Goal: Task Accomplishment & Management: Manage account settings

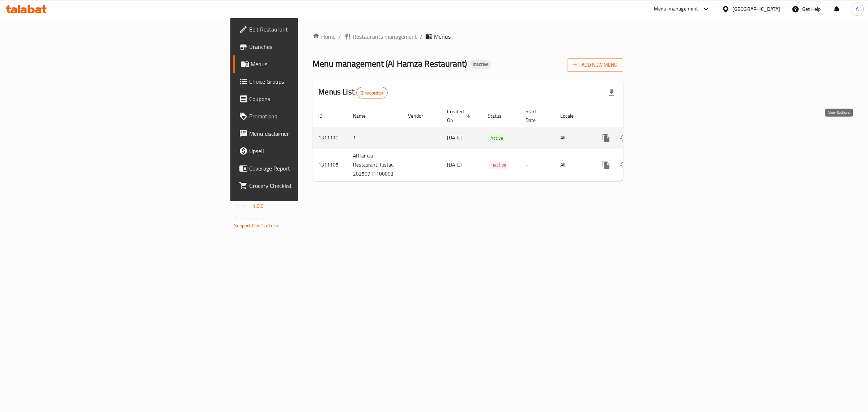
click at [663, 133] on icon "enhanced table" at bounding box center [658, 137] width 9 height 9
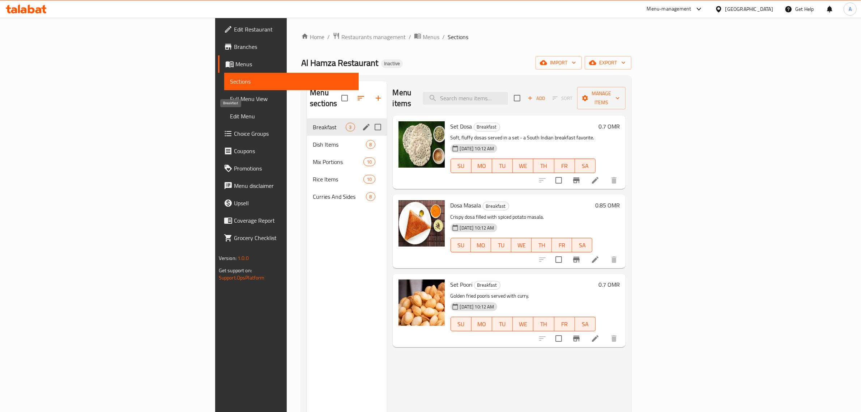
click at [307, 136] on div "Dish Items 8" at bounding box center [347, 144] width 80 height 17
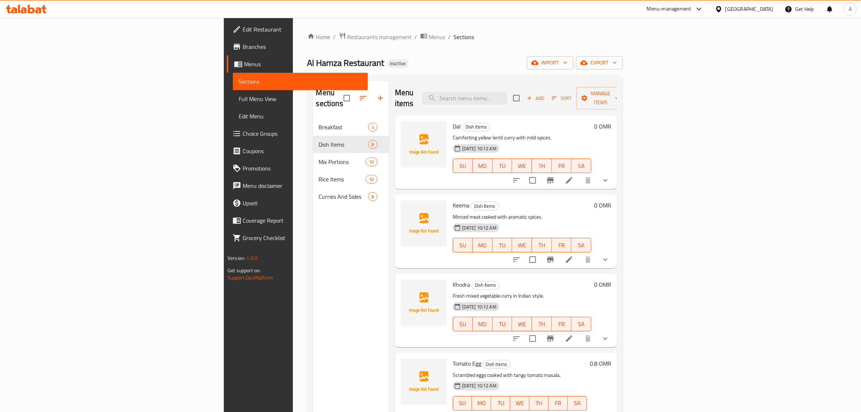
click at [426, 76] on div "Menu sections Breakfast 3 Dish Items 8 Mix Portions 10 Rice Items 10 Curries An…" at bounding box center [464, 286] width 315 height 423
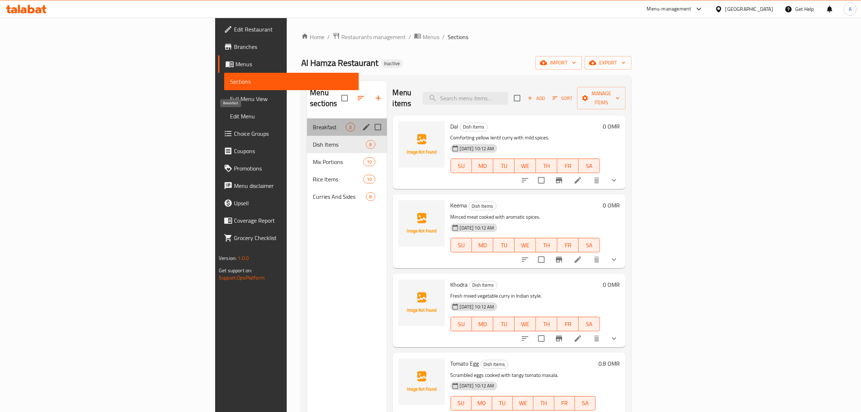
click at [313, 123] on span "Breakfast" at bounding box center [329, 127] width 33 height 9
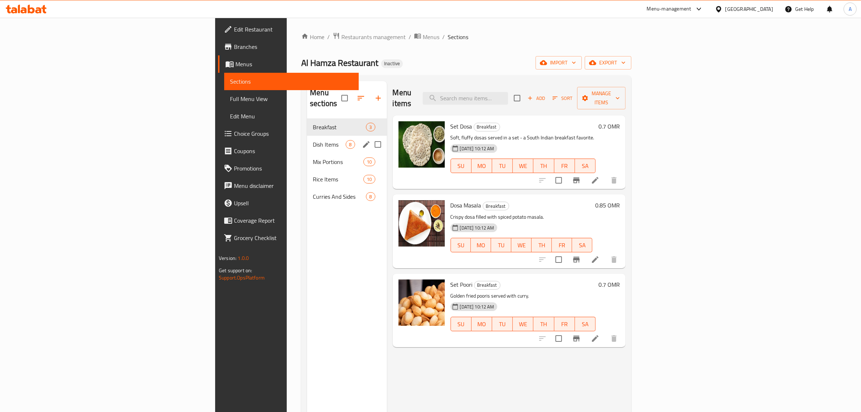
click at [313, 140] on span "Dish Items" at bounding box center [329, 144] width 33 height 9
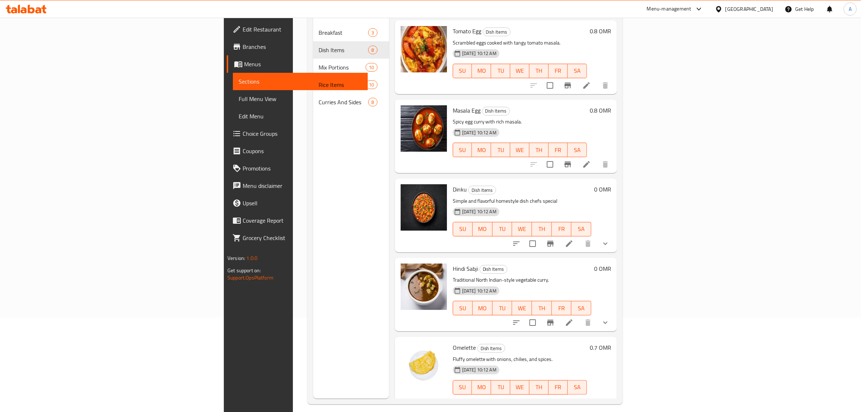
scroll to position [102, 0]
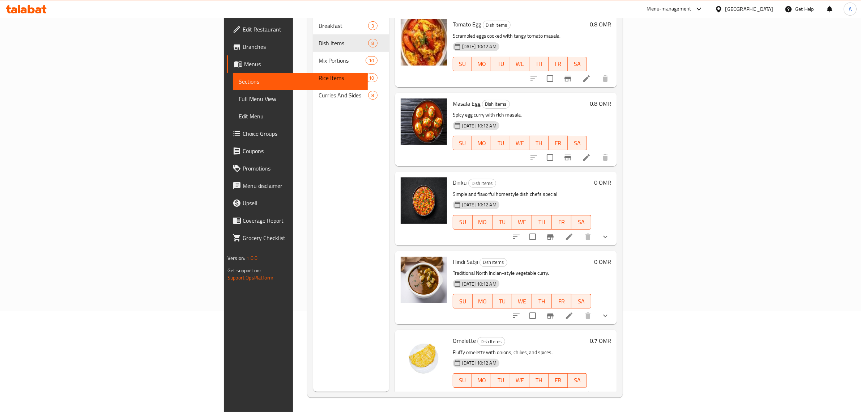
click at [559, 234] on div "Menu items Add Sort Manage items Dal Dish Items Comforting yellow lentil curry …" at bounding box center [503, 186] width 228 height 412
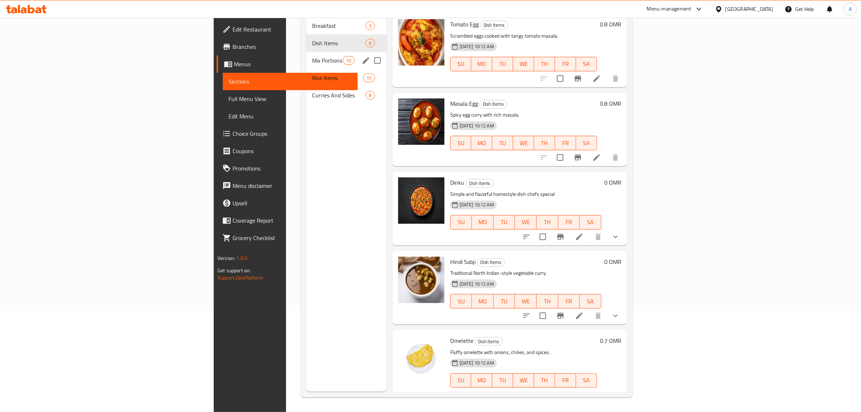
click at [306, 56] on div "Mix Portions 10" at bounding box center [346, 60] width 80 height 17
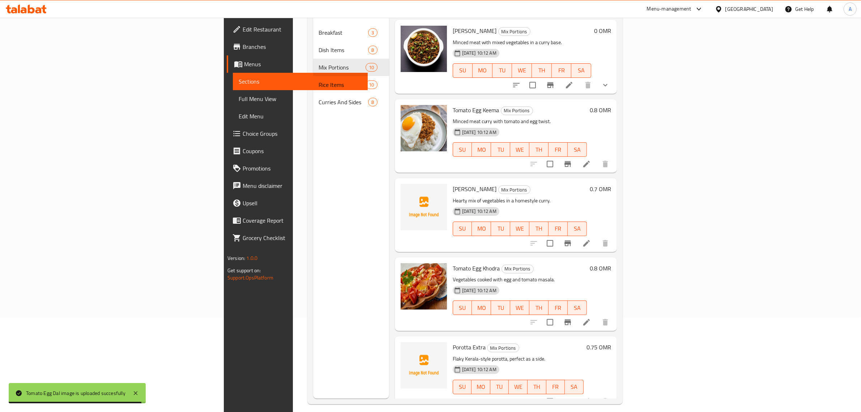
scroll to position [102, 0]
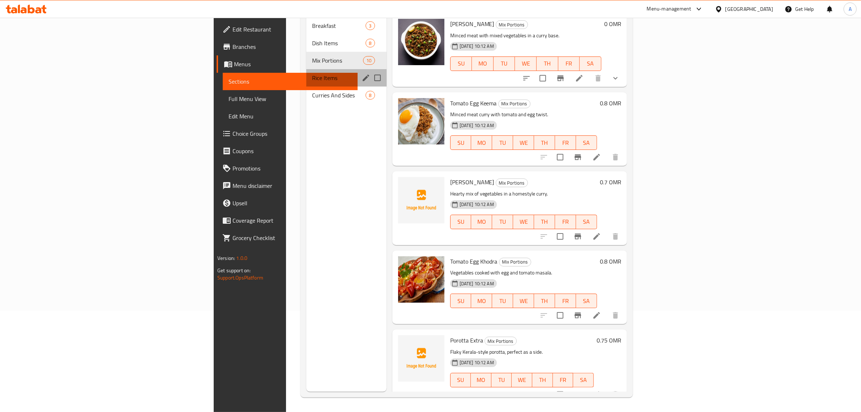
click at [306, 69] on div "Rice Items 10" at bounding box center [346, 77] width 80 height 17
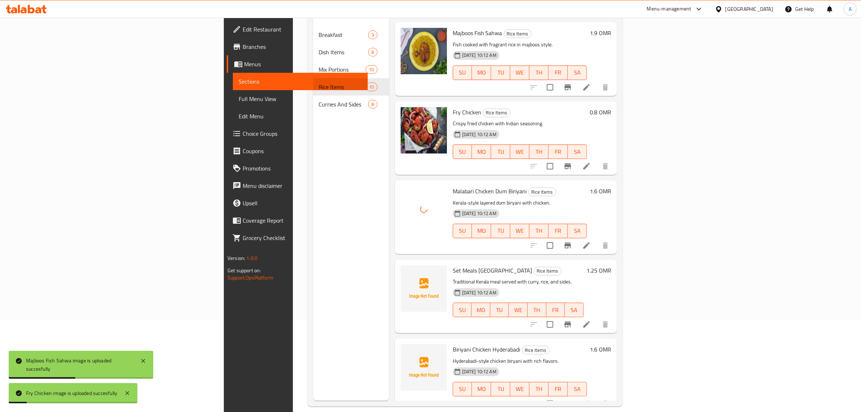
scroll to position [102, 0]
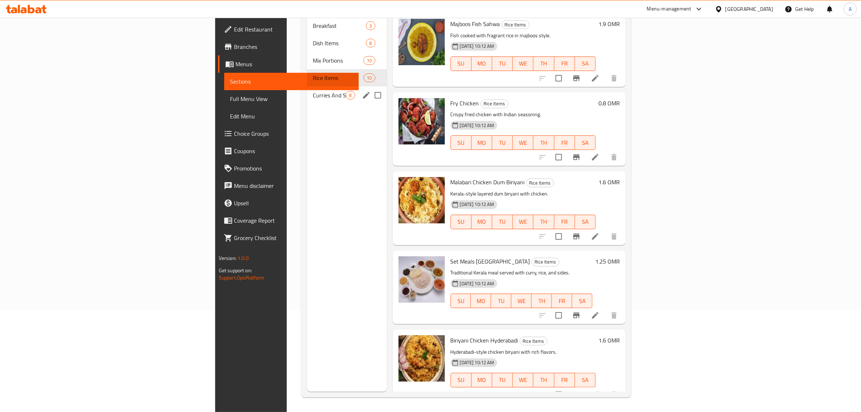
click at [313, 91] on span "Curries And Sides" at bounding box center [329, 95] width 33 height 9
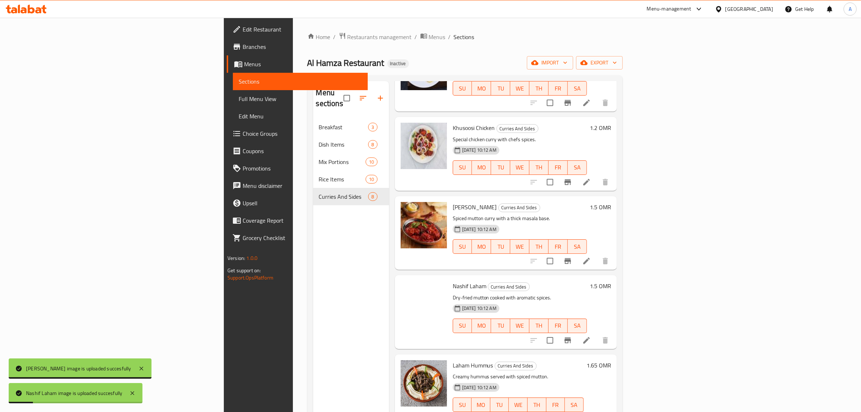
scroll to position [238, 0]
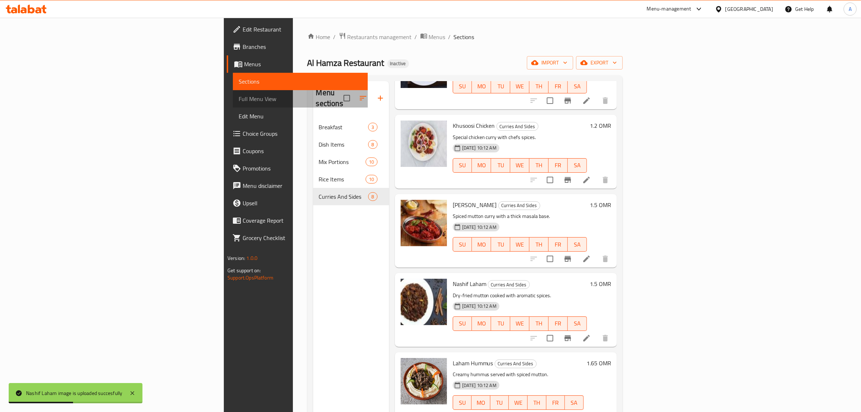
click at [239, 99] on span "Full Menu View" at bounding box center [300, 98] width 123 height 9
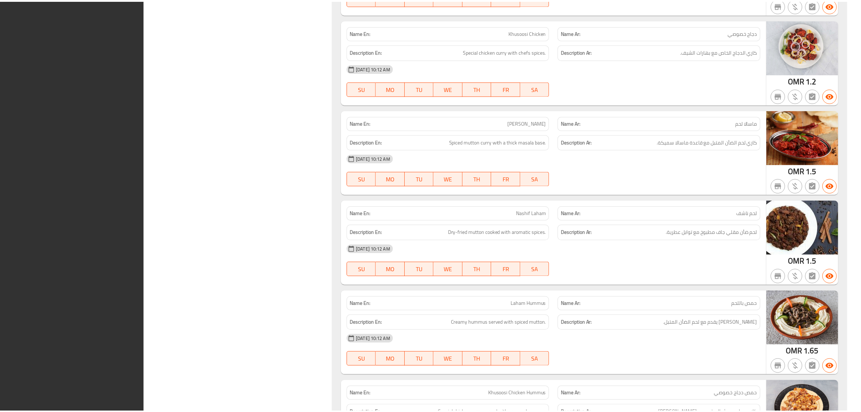
scroll to position [3809, 0]
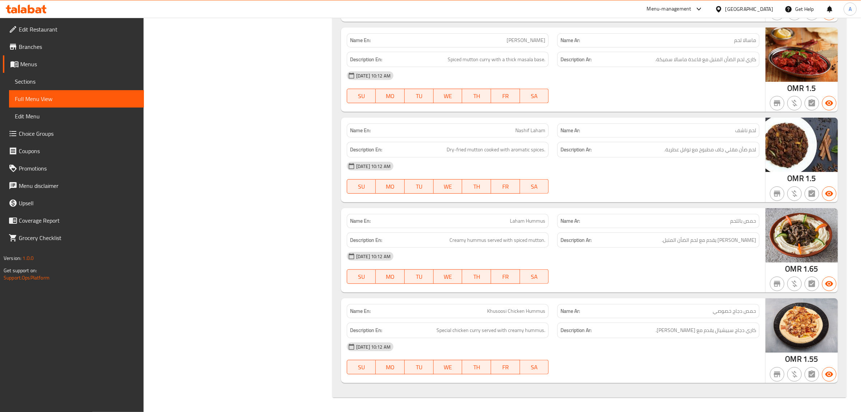
click at [761, 10] on div "Oman" at bounding box center [749, 9] width 48 height 8
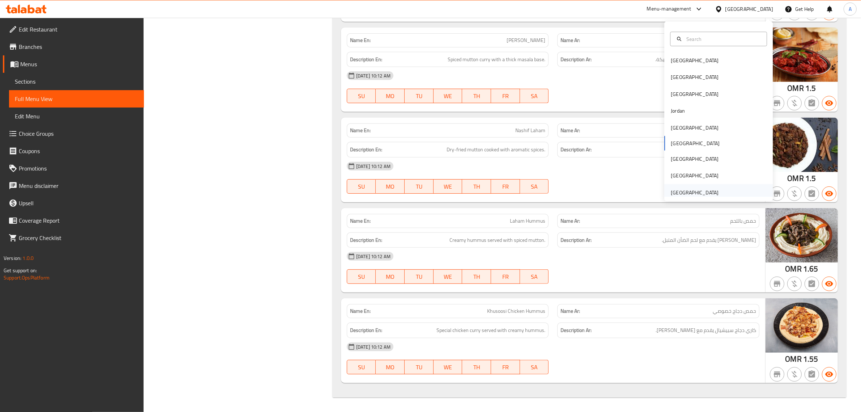
click at [686, 192] on div "[GEOGRAPHIC_DATA]" at bounding box center [695, 192] width 48 height 8
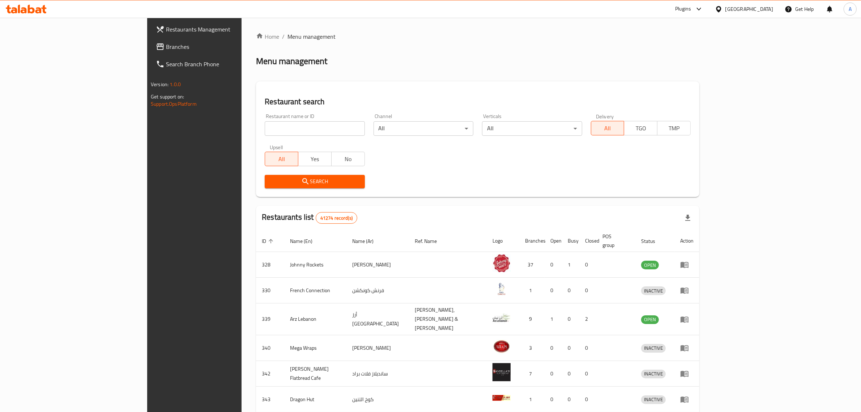
drag, startPoint x: 276, startPoint y: 116, endPoint x: 276, endPoint y: 122, distance: 6.5
click at [276, 120] on div "Restaurant name or ID Restaurant name or ID" at bounding box center [315, 125] width 100 height 22
click at [276, 124] on input "search" at bounding box center [315, 128] width 100 height 14
paste input "Royal BBQ and Restaurant"
type input "Royal BBQ and Restaurant"
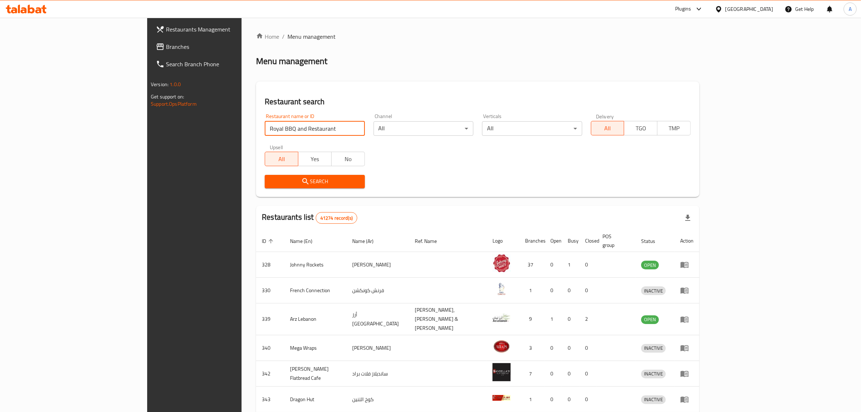
click button "Search" at bounding box center [315, 181] width 100 height 13
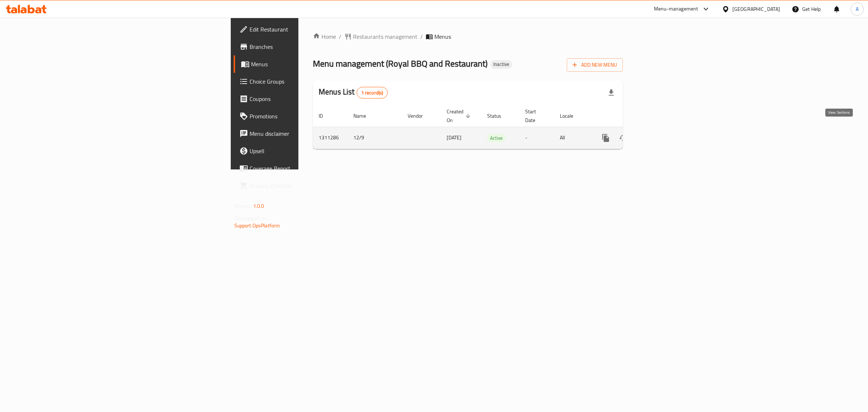
click at [661, 135] on icon "enhanced table" at bounding box center [658, 138] width 7 height 7
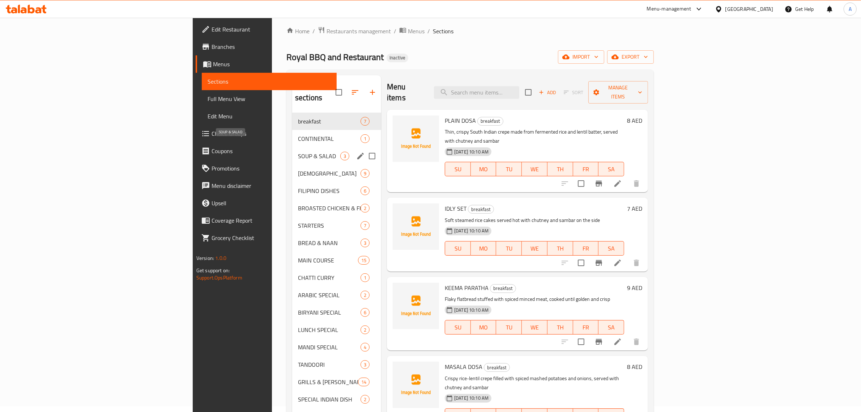
scroll to position [45, 0]
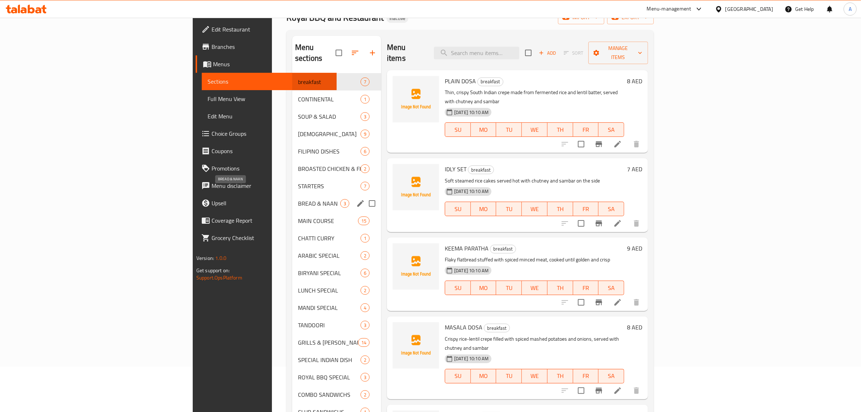
click at [298, 216] on span "MAIN COURSE" at bounding box center [328, 220] width 60 height 9
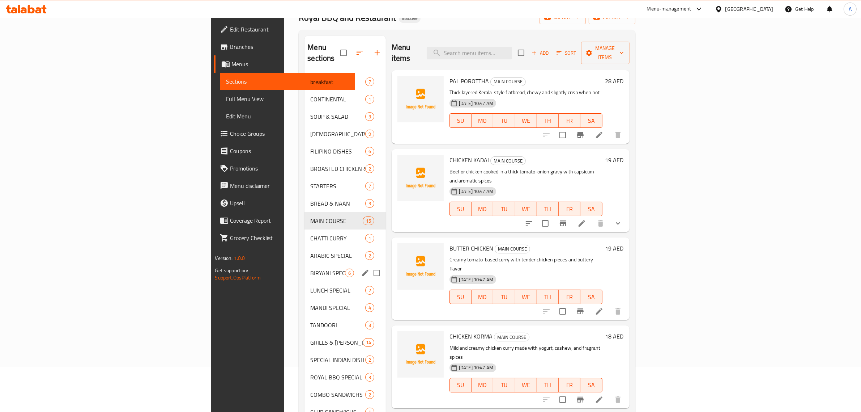
click at [305, 268] on div "BIRYANI SPECIAL 6" at bounding box center [345, 272] width 81 height 17
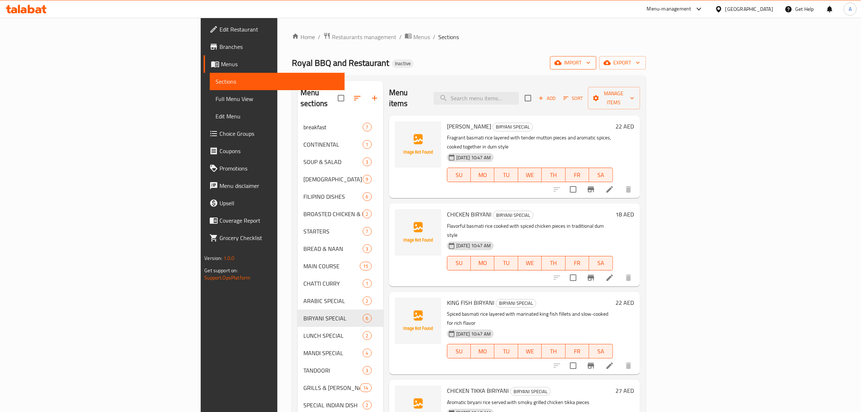
click at [596, 69] on button "import" at bounding box center [573, 62] width 46 height 13
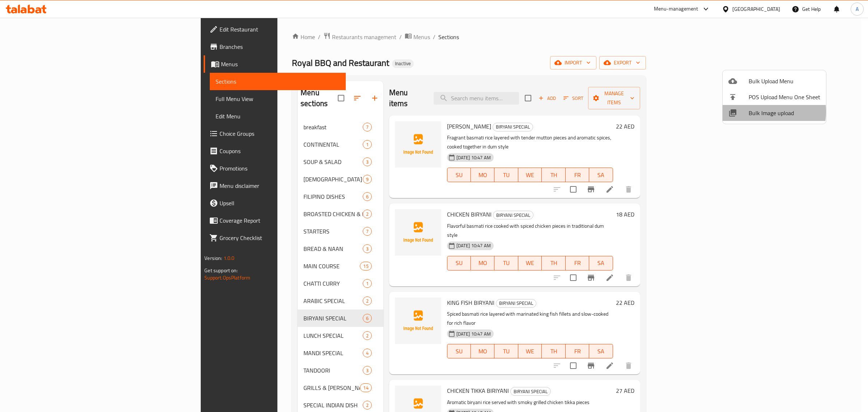
click at [759, 111] on span "Bulk Image upload" at bounding box center [785, 112] width 72 height 9
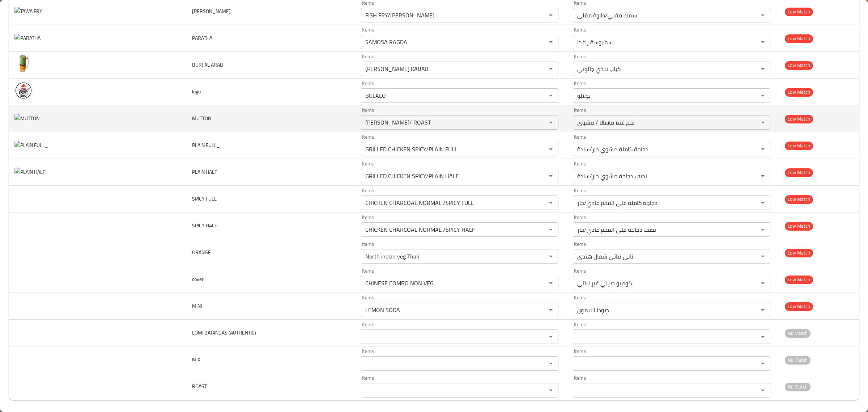
scroll to position [2478, 0]
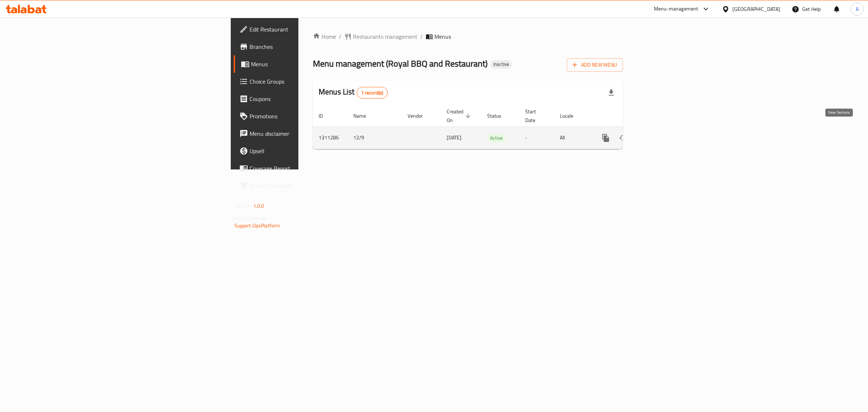
click at [667, 129] on link "enhanced table" at bounding box center [657, 137] width 17 height 17
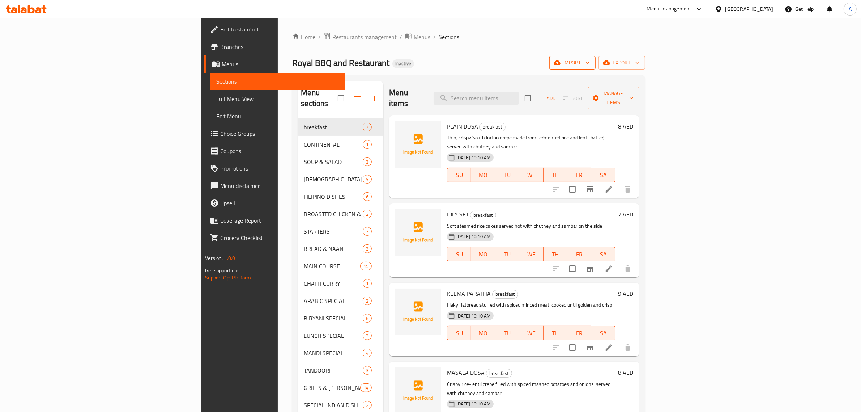
click at [596, 68] on button "import" at bounding box center [572, 62] width 46 height 13
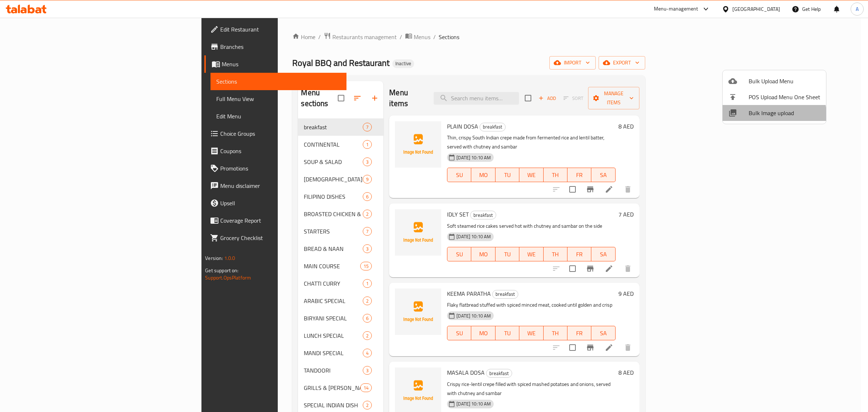
click at [759, 117] on span "Bulk Image upload" at bounding box center [785, 112] width 72 height 9
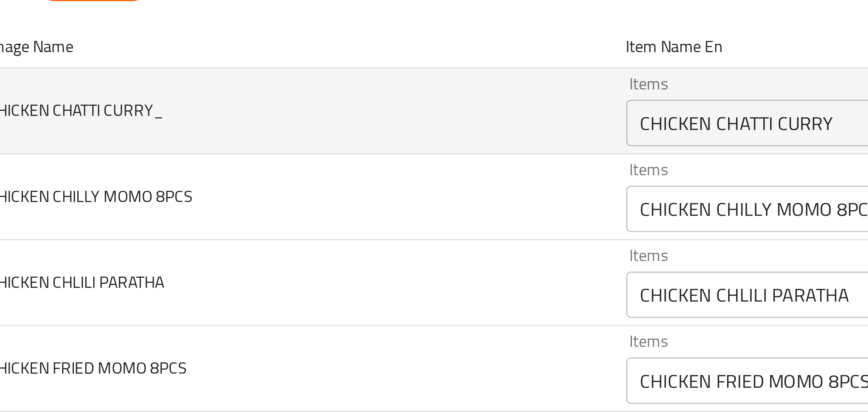
drag, startPoint x: 114, startPoint y: 128, endPoint x: 121, endPoint y: 130, distance: 7.0
click at [121, 130] on td "CHICKEN CHATTI CURRY_" at bounding box center [165, 121] width 199 height 27
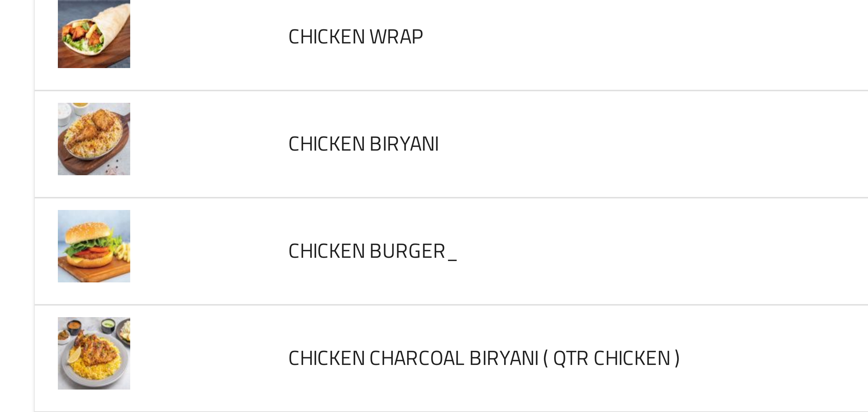
scroll to position [2089, 0]
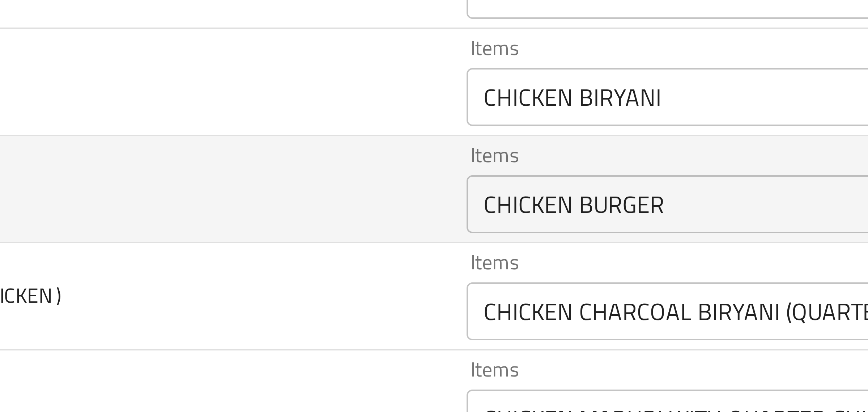
click at [288, 239] on BURGER_ "CHICKEN BURGER" at bounding box center [377, 234] width 209 height 10
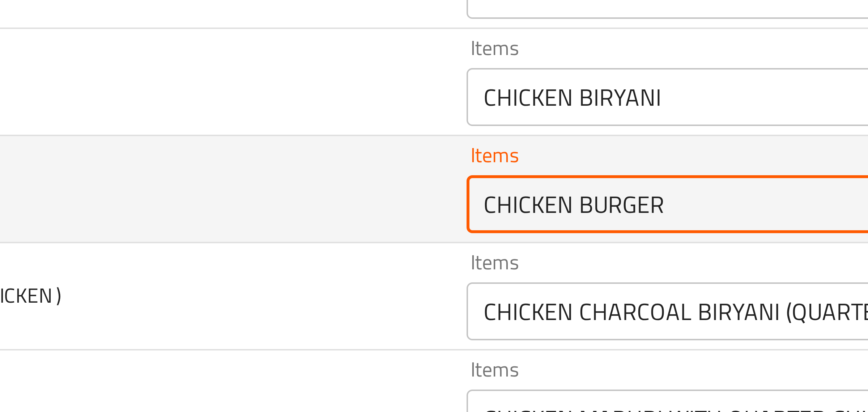
click at [288, 239] on BURGER_ "CHICKEN BURGER" at bounding box center [377, 234] width 209 height 10
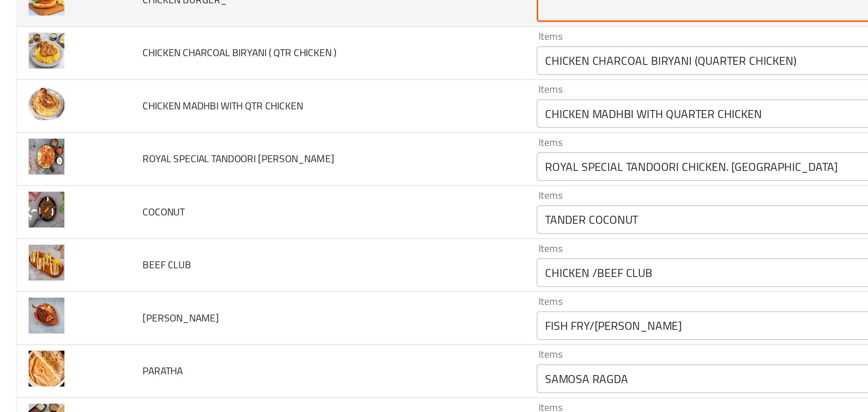
scroll to position [2201, 0]
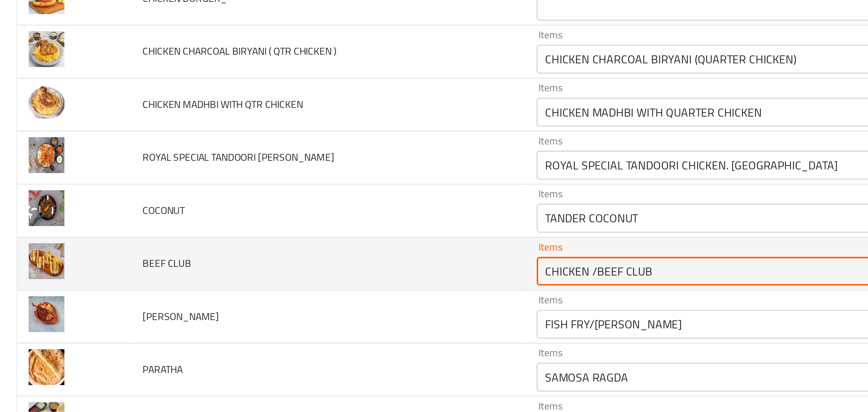
click at [291, 260] on CLUB "CHICKEN /BEEF CLUB" at bounding box center [377, 255] width 209 height 10
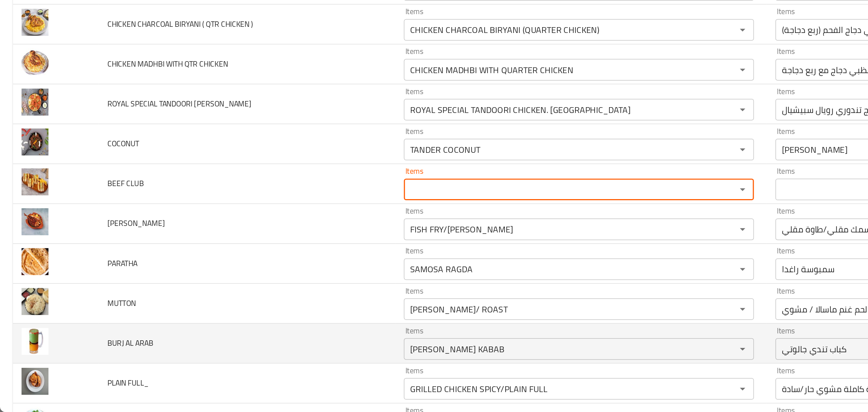
scroll to position [0, 0]
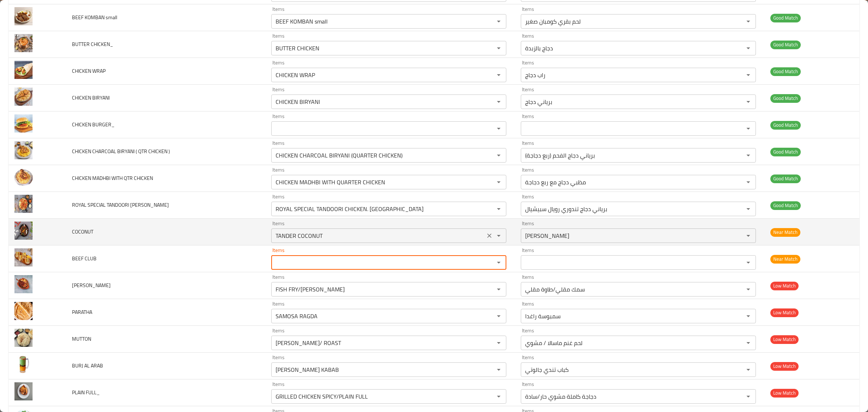
click at [344, 241] on input "TANDER COCONUT" at bounding box center [377, 235] width 209 height 10
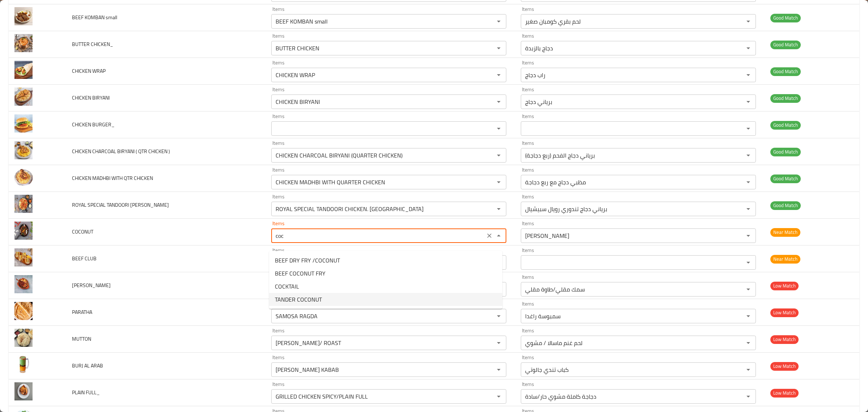
click at [331, 294] on li "TANDER COCONUT" at bounding box center [385, 299] width 233 height 13
type input "TANDER COCONUT"
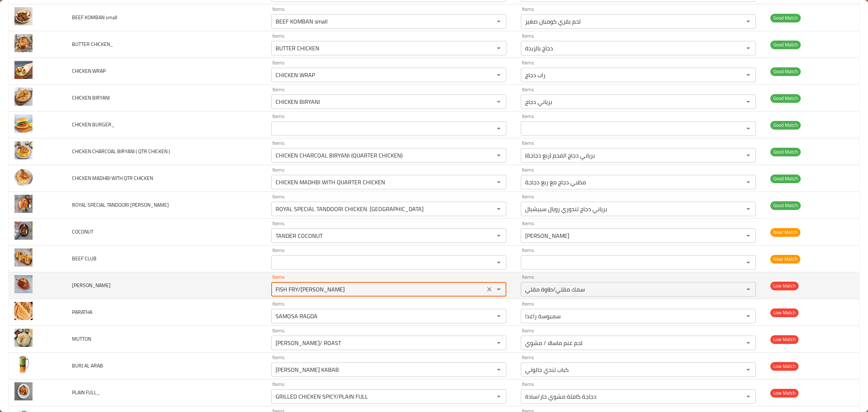
click at [345, 294] on FRY "FISH FRY/TAWA FRY" at bounding box center [377, 289] width 209 height 10
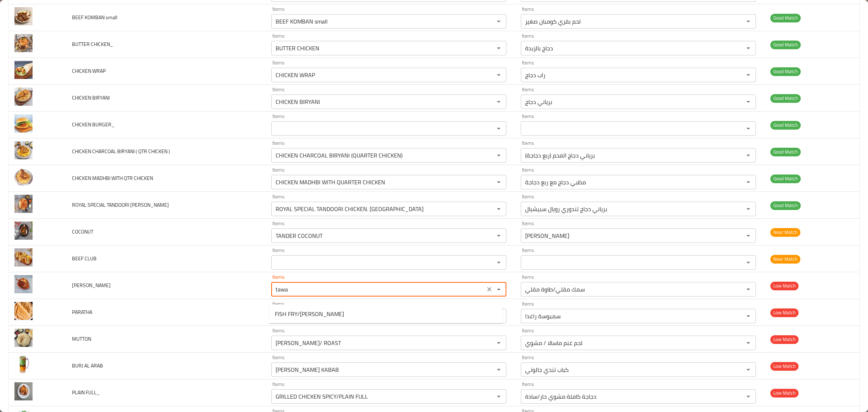
click at [339, 306] on FRY-popup "FISH FRY/TAWA FRY" at bounding box center [385, 313] width 233 height 19
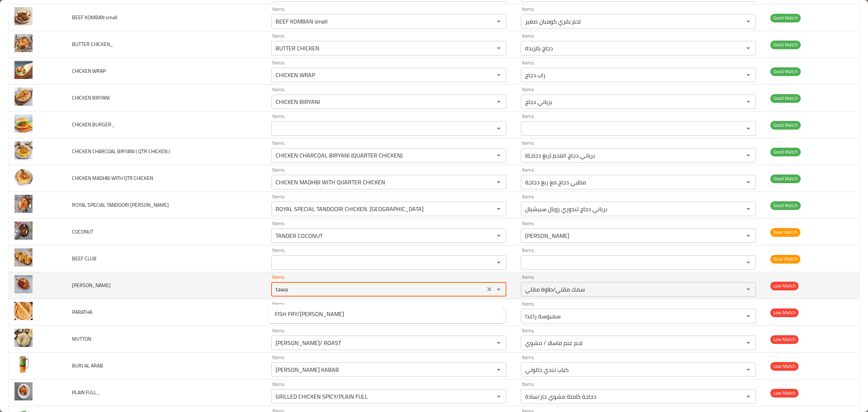
type FRY "FISH FRY/TAWA FRY"
click at [220, 288] on td "TAWA FRY" at bounding box center [165, 285] width 199 height 27
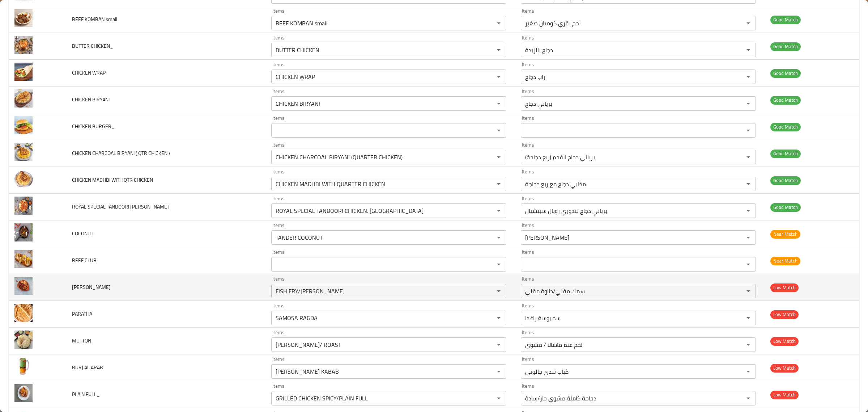
scroll to position [2192, 0]
click at [486, 295] on icon "Clear" at bounding box center [489, 291] width 7 height 7
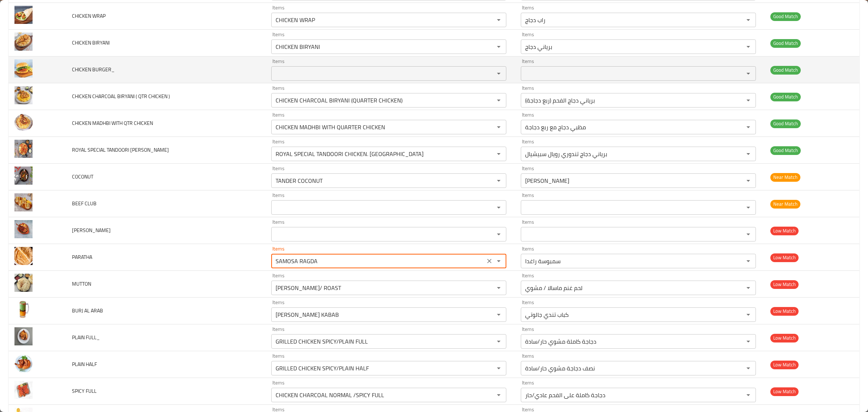
scroll to position [2327, 0]
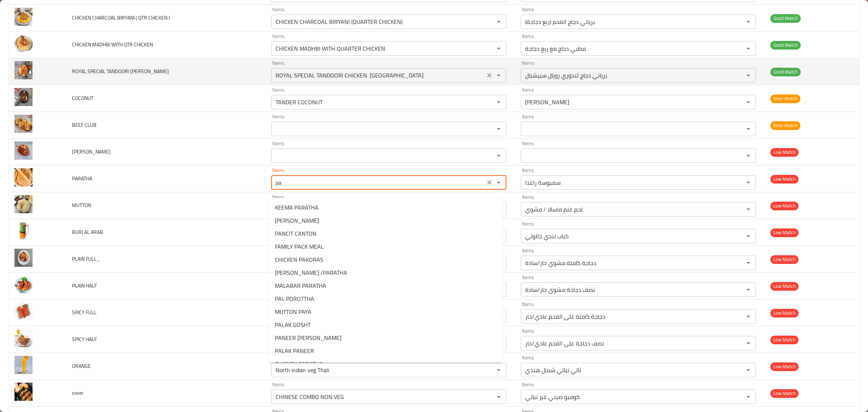
type input "p"
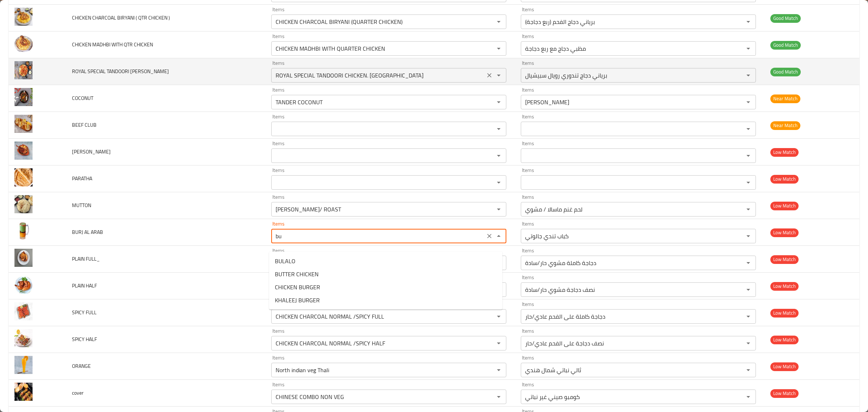
type ARAB "b"
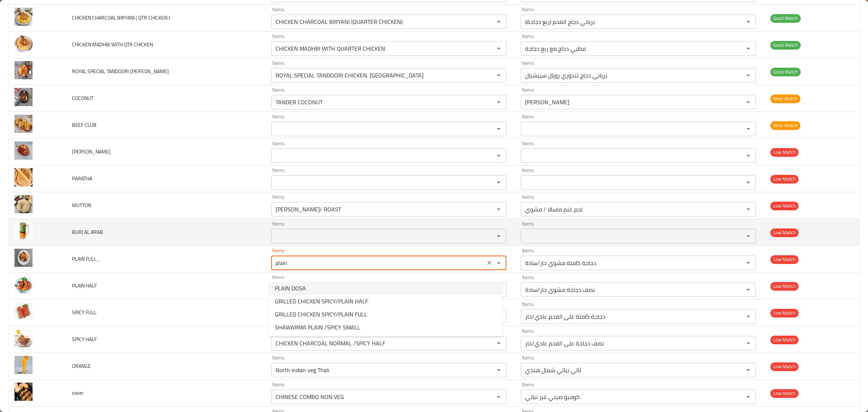
type FULL_ "GRILLED CHICKEN SPICY/PLAIN FULL"
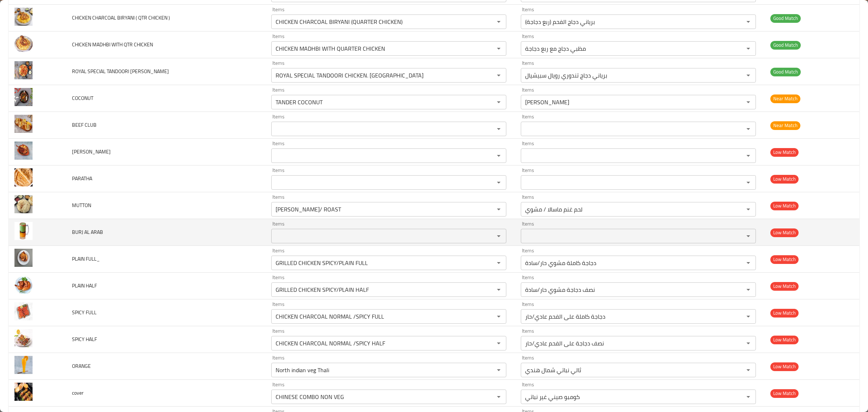
click at [221, 246] on td "BURJ AL ARAB" at bounding box center [165, 232] width 199 height 27
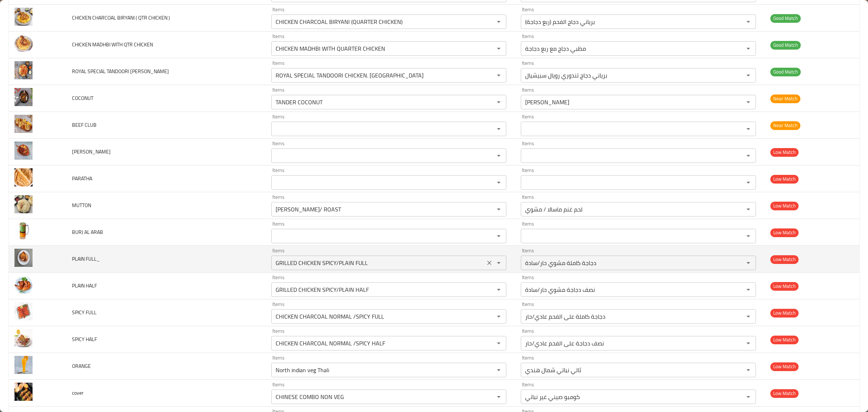
click at [486, 266] on icon "Clear" at bounding box center [489, 262] width 7 height 7
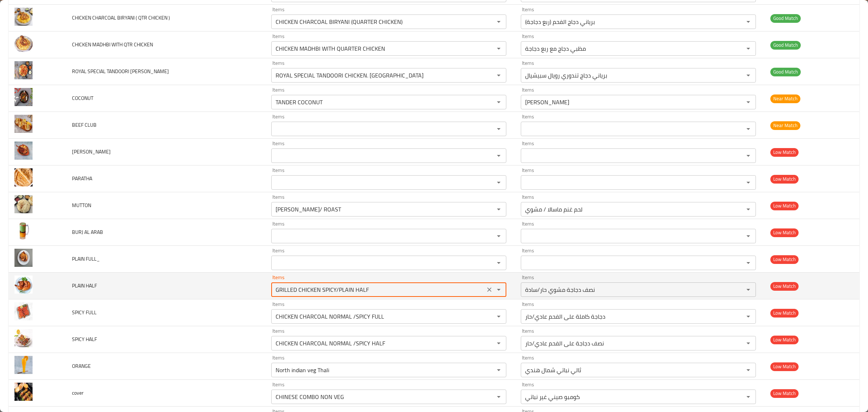
click at [470, 294] on HALF "GRILLED CHICKEN SPICY/PLAIN HALF" at bounding box center [377, 289] width 209 height 10
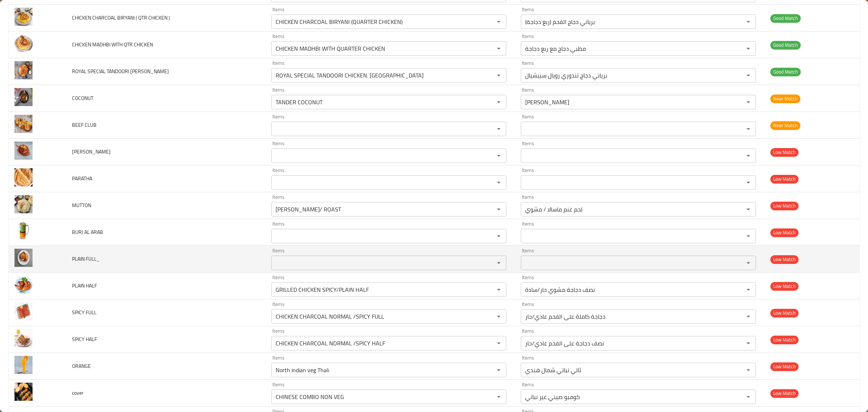
click at [396, 272] on td "Items Items" at bounding box center [390, 259] width 250 height 27
click at [398, 268] on FULL_ "Items" at bounding box center [377, 262] width 209 height 10
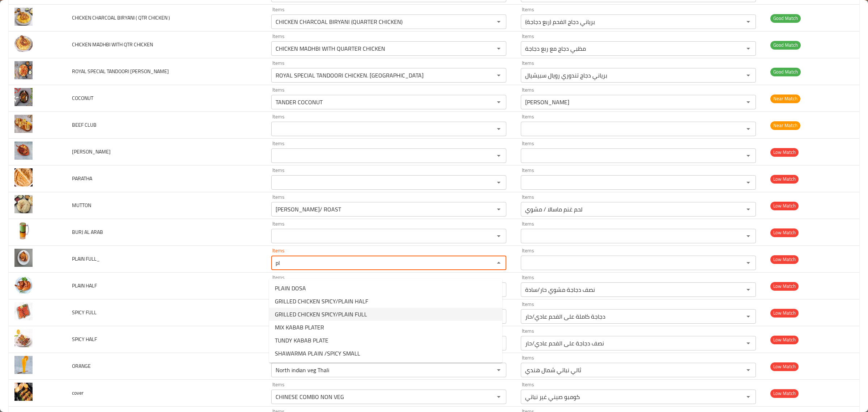
click at [348, 310] on span "GRILLED CHICKEN SPICY/PLAIN FULL" at bounding box center [321, 314] width 92 height 9
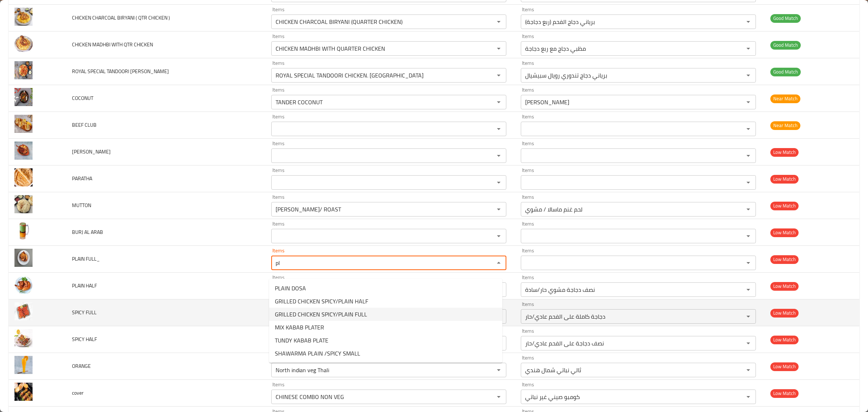
type FULL_ "GRILLED CHICKEN SPICY/PLAIN FULL"
type FULL_-ar "دجاجة كاملة مشوي حار/سادة"
type FULL_ "GRILLED CHICKEN SPICY/PLAIN FULL"
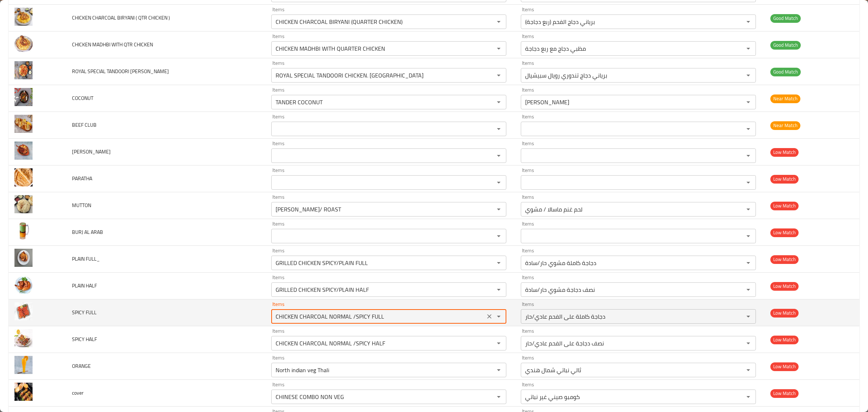
click at [367, 320] on FULL "CHICKEN CHARCOAL NORMAL /SPICY FULL" at bounding box center [377, 316] width 209 height 10
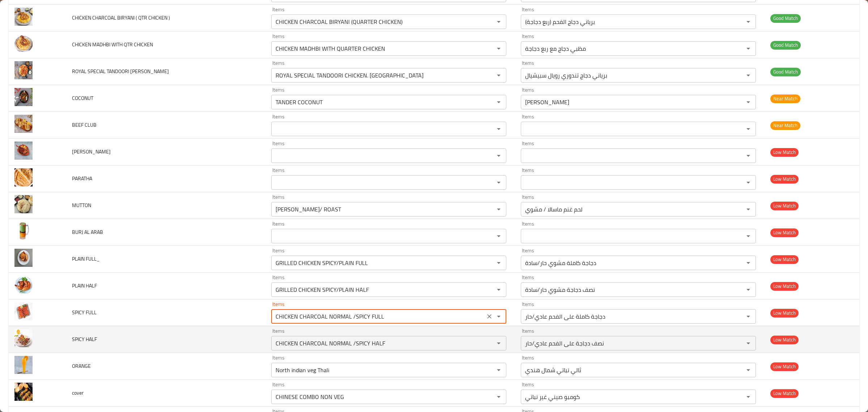
click at [371, 333] on td "Items CHICKEN CHARCOAL NORMAL /SPICY HALF Items" at bounding box center [390, 339] width 250 height 27
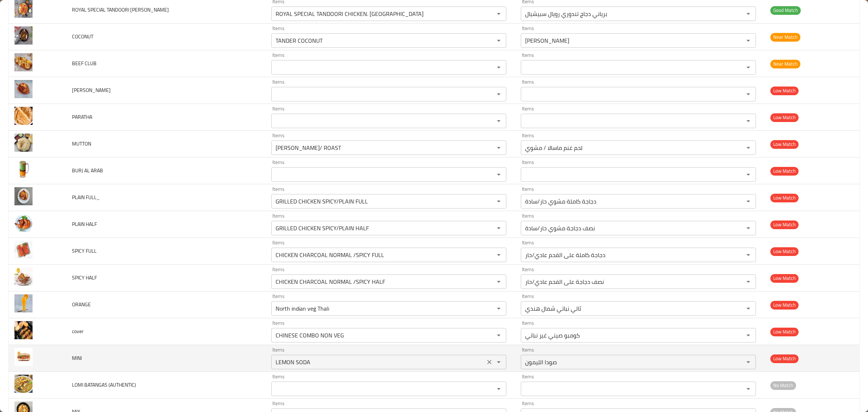
scroll to position [2418, 0]
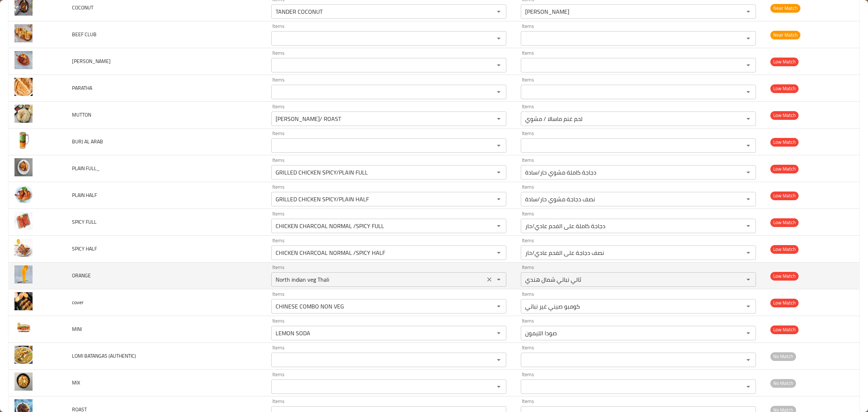
click at [403, 283] on input "North indian veg Thali" at bounding box center [377, 279] width 209 height 10
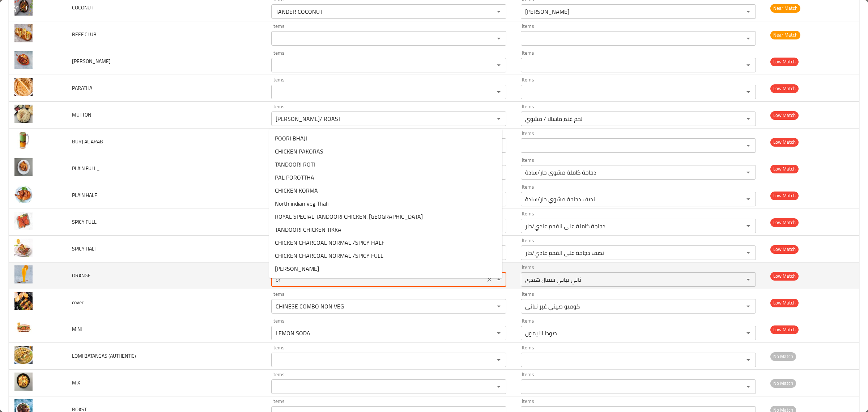
type input "ora"
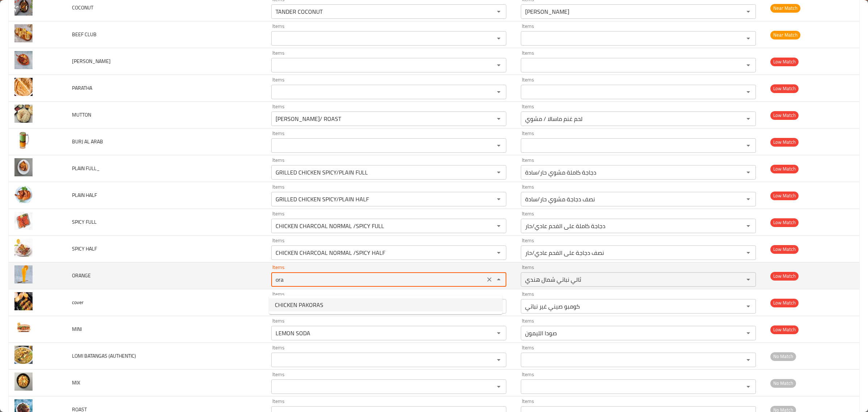
click at [484, 282] on button "Clear" at bounding box center [489, 279] width 10 height 10
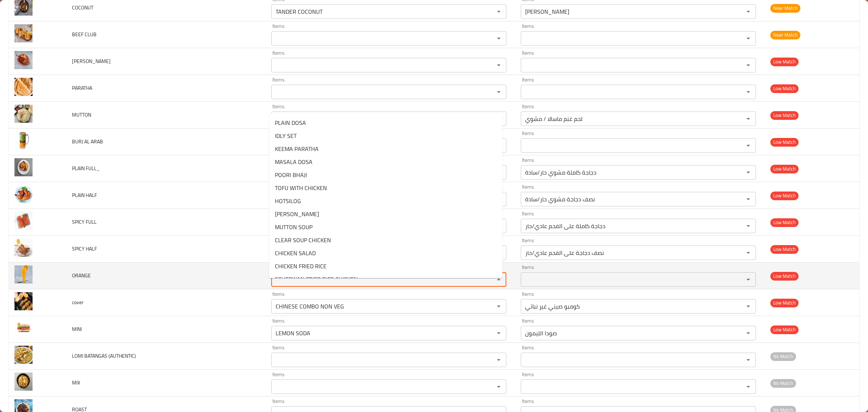
click at [107, 289] on td "ORANGE" at bounding box center [165, 275] width 199 height 27
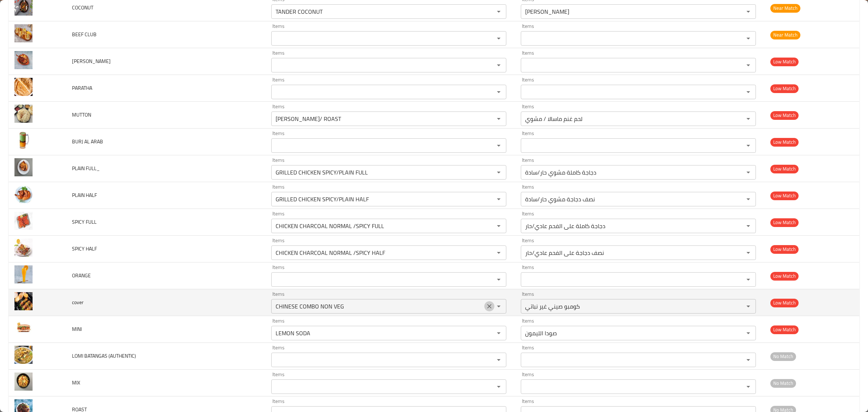
click at [484, 311] on button "Clear" at bounding box center [489, 306] width 10 height 10
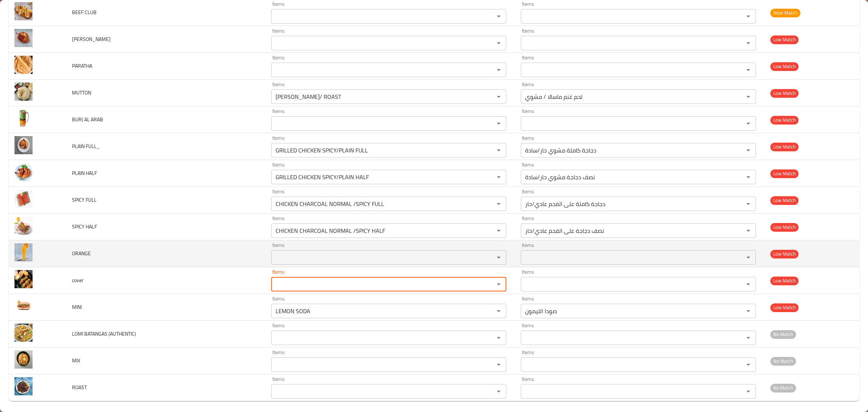
scroll to position [2451, 0]
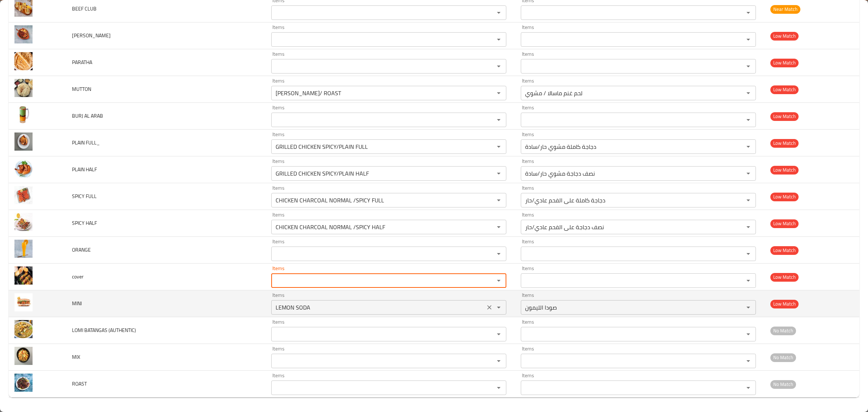
click at [366, 300] on div "LEMON SODA Items" at bounding box center [388, 307] width 235 height 14
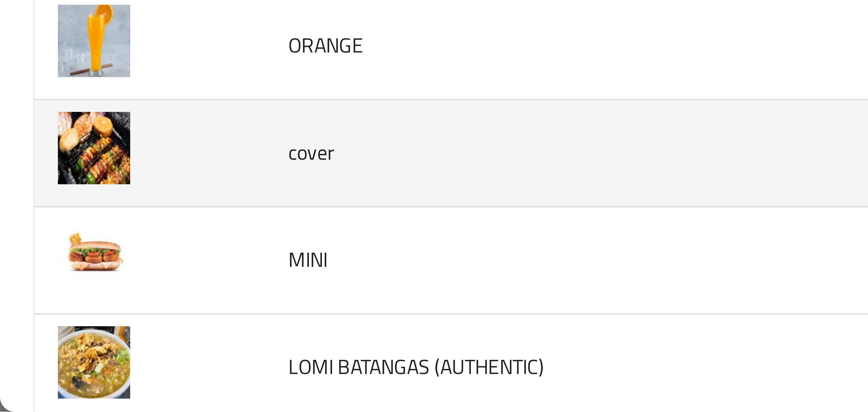
scroll to position [2359, 0]
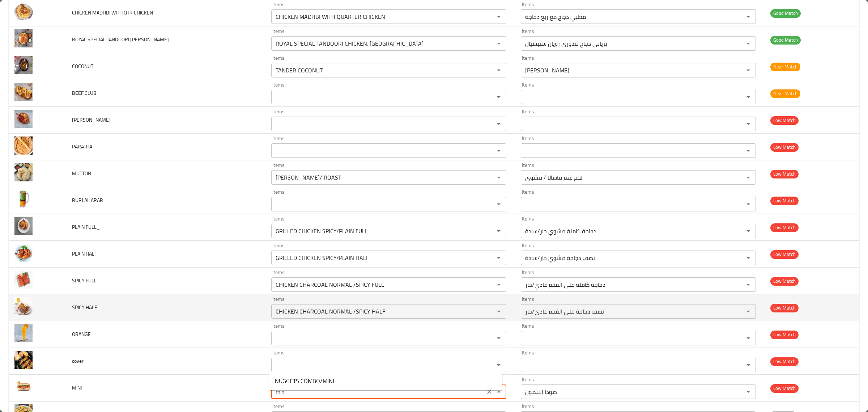
type input "LEMON SODA"
click at [158, 315] on td "SPICY HALF" at bounding box center [165, 307] width 199 height 27
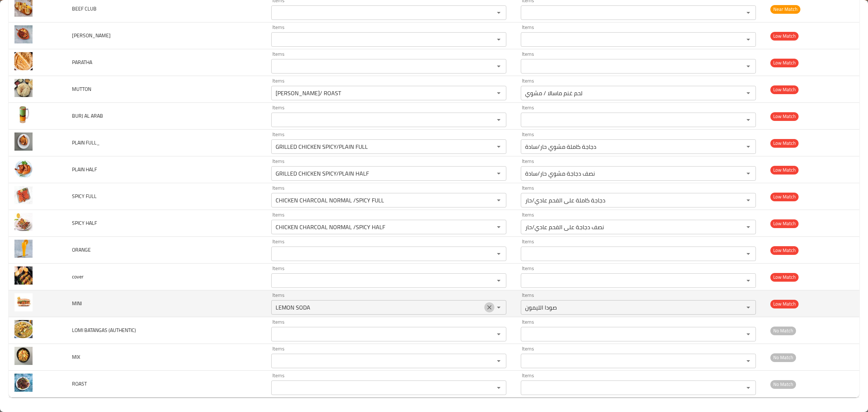
click at [486, 305] on icon "Clear" at bounding box center [489, 306] width 7 height 7
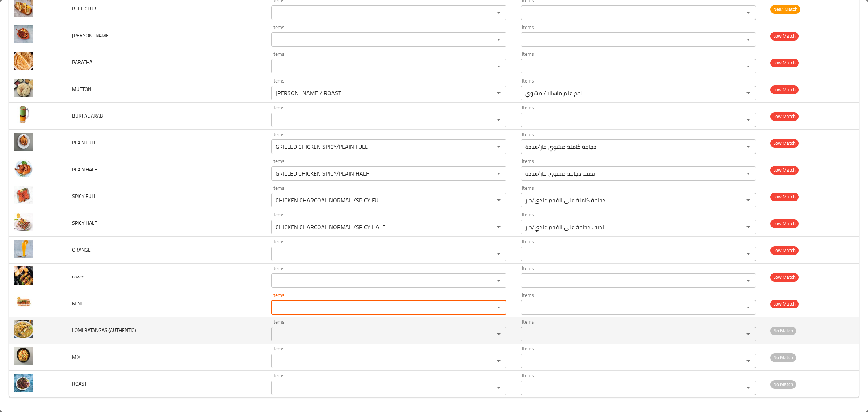
click at [427, 327] on div "Items" at bounding box center [388, 334] width 235 height 14
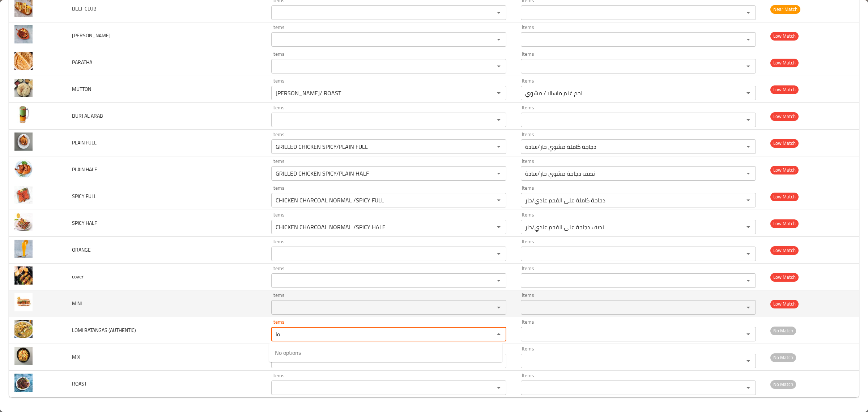
type \(AUTHENTIC\) "l"
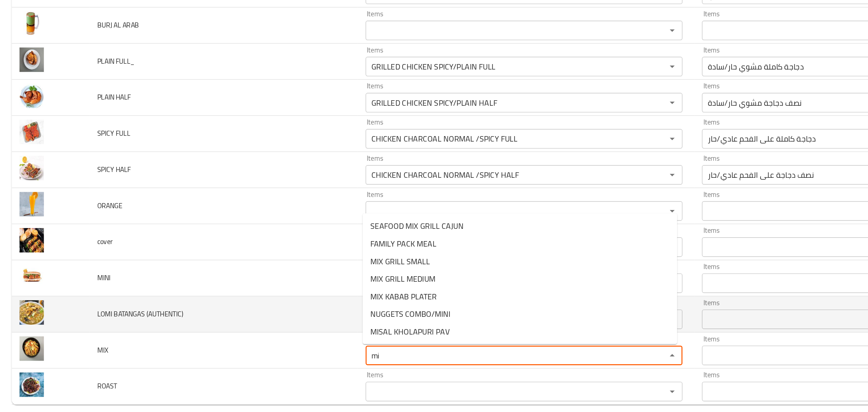
type input "m"
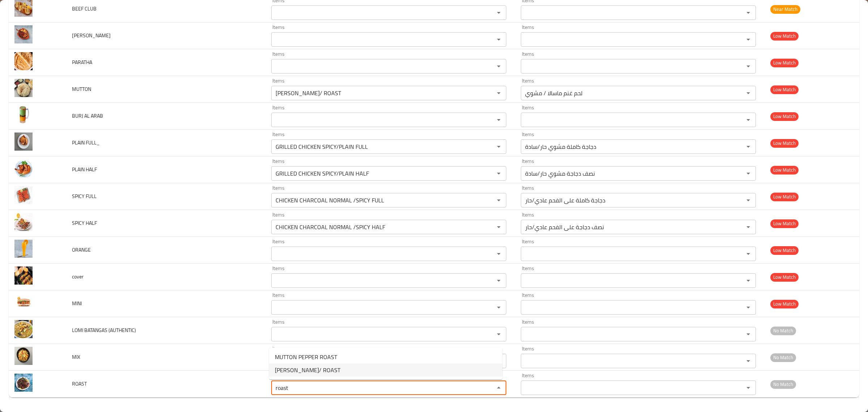
click at [321, 366] on span "MUTTON MASALA/ ROAST" at bounding box center [307, 369] width 65 height 9
type ROAST "MUTTON MASALA/ ROAST"
type ROAST-ar "لحم غنم ماسالا / مشوي"
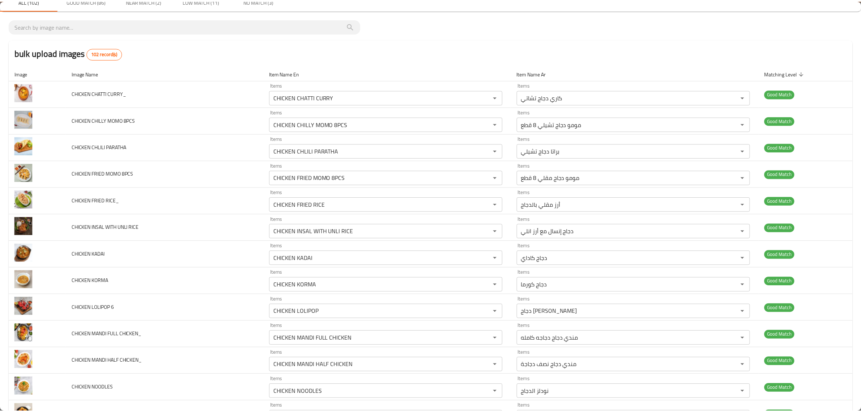
scroll to position [0, 0]
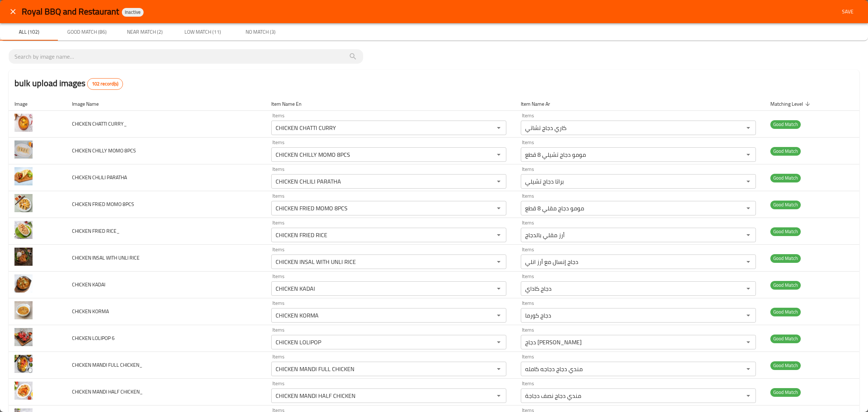
type ROAST "MUTTON MASALA/ ROAST"
click at [839, 9] on span "Save" at bounding box center [847, 11] width 17 height 9
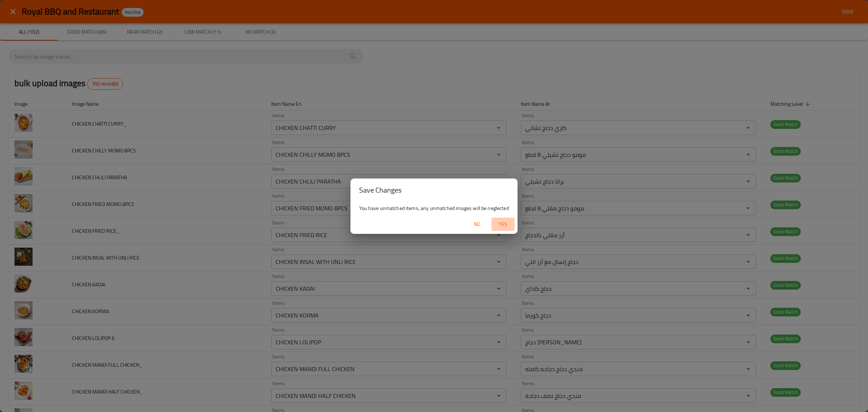
click at [512, 222] on button "Yes" at bounding box center [502, 223] width 23 height 13
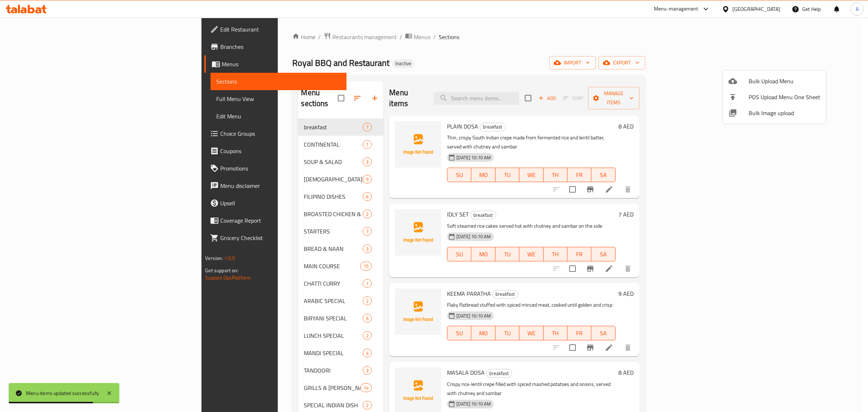
click at [194, 129] on div at bounding box center [434, 206] width 868 height 412
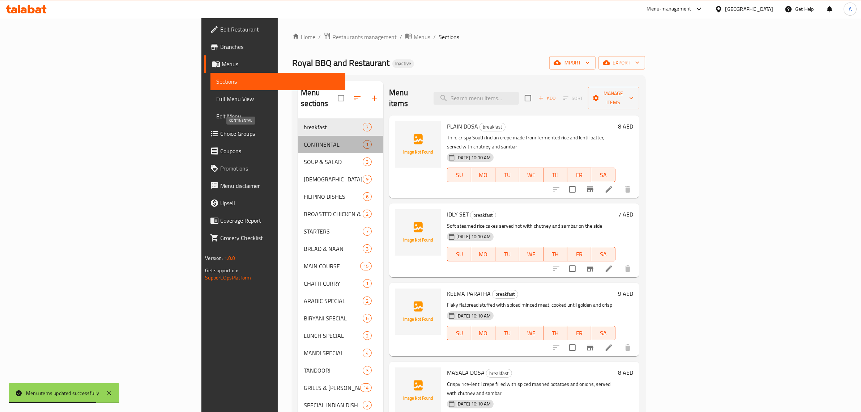
click at [304, 140] on span "CONTINENTAL" at bounding box center [333, 144] width 59 height 9
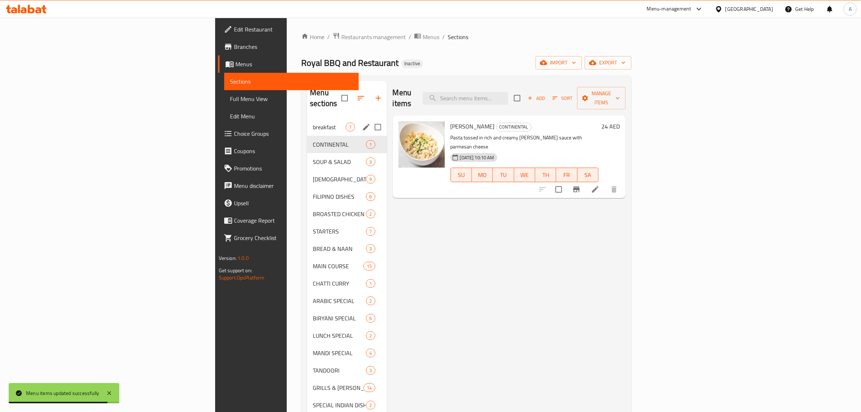
click at [307, 118] on div "breakfast 7" at bounding box center [347, 126] width 80 height 17
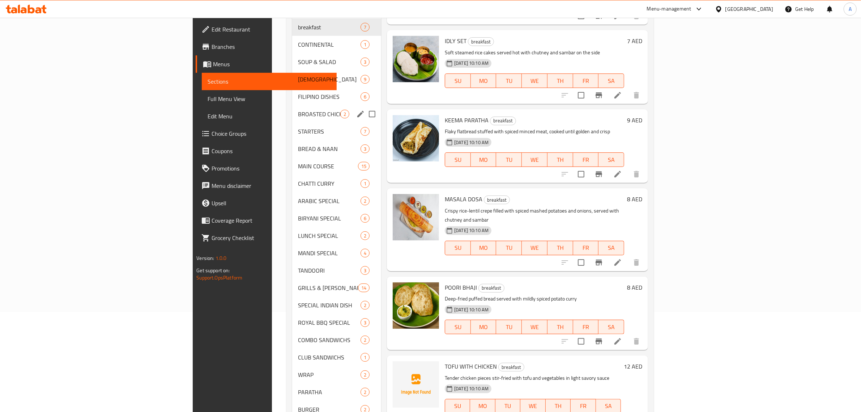
scroll to position [97, 0]
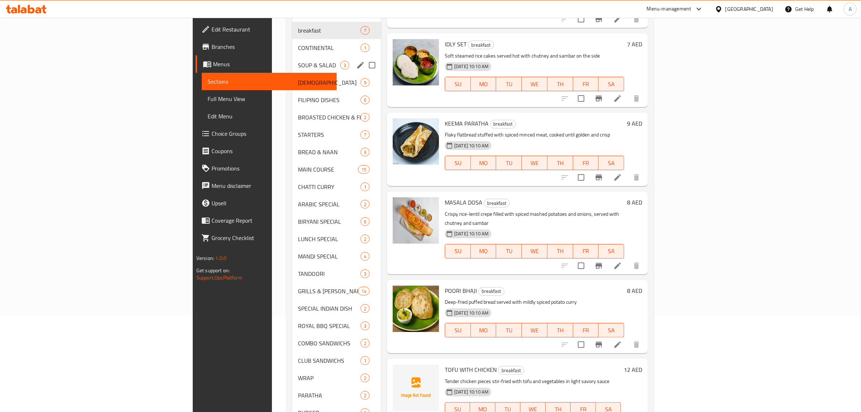
click at [298, 61] on span "SOUP & SALAD" at bounding box center [319, 65] width 42 height 9
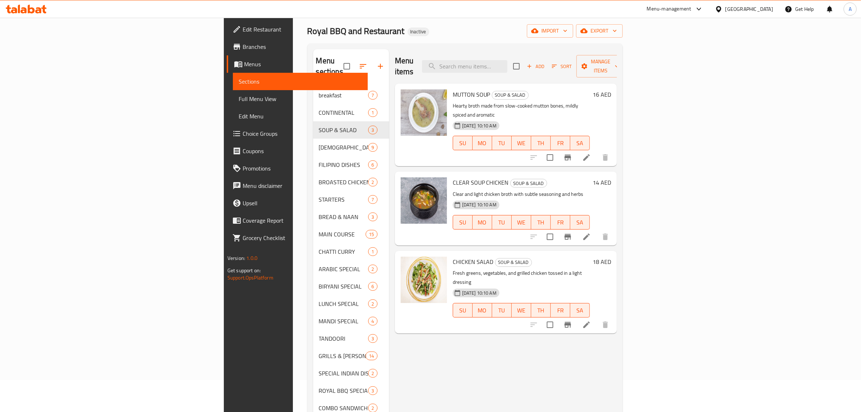
scroll to position [6, 0]
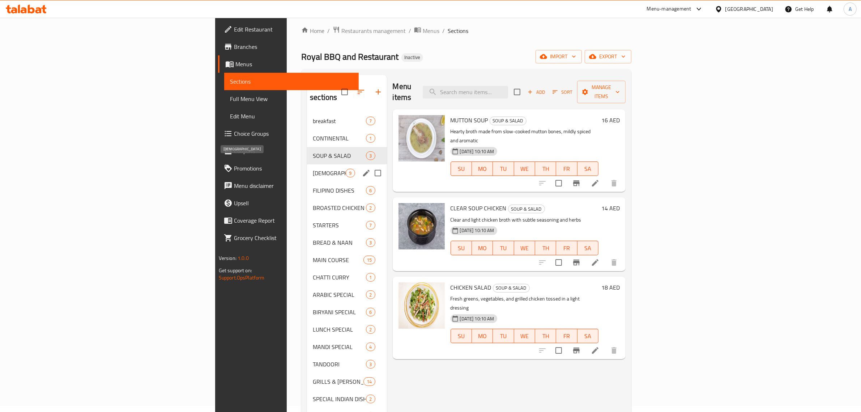
click at [313, 169] on span "CHINESE" at bounding box center [329, 173] width 33 height 9
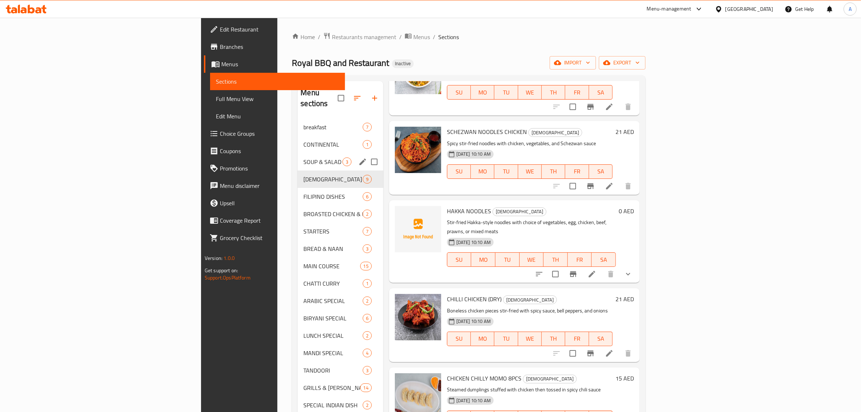
scroll to position [136, 0]
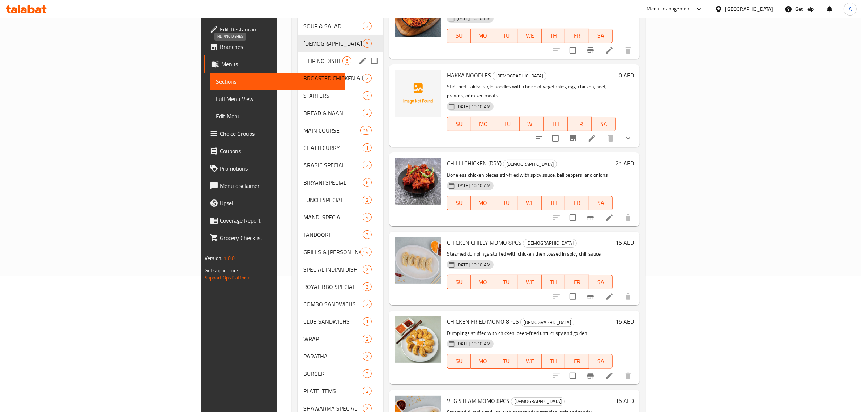
click at [303, 56] on span "FILIPINO DISHES" at bounding box center [322, 60] width 39 height 9
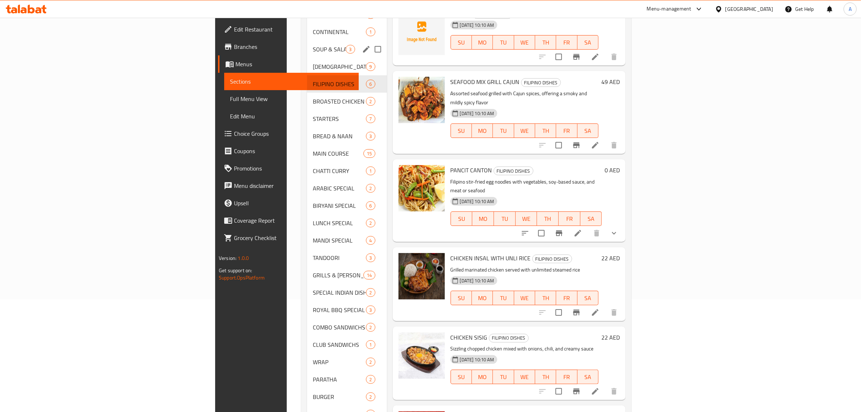
scroll to position [6, 0]
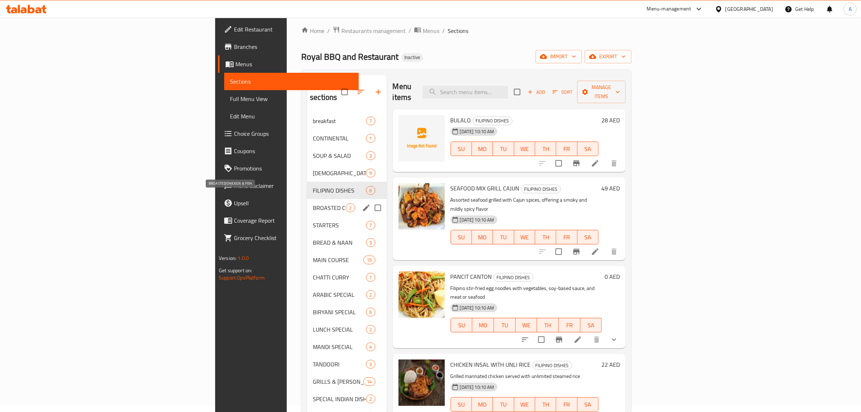
click at [313, 203] on span "BROASTED CHICKEN & FISH" at bounding box center [329, 207] width 33 height 9
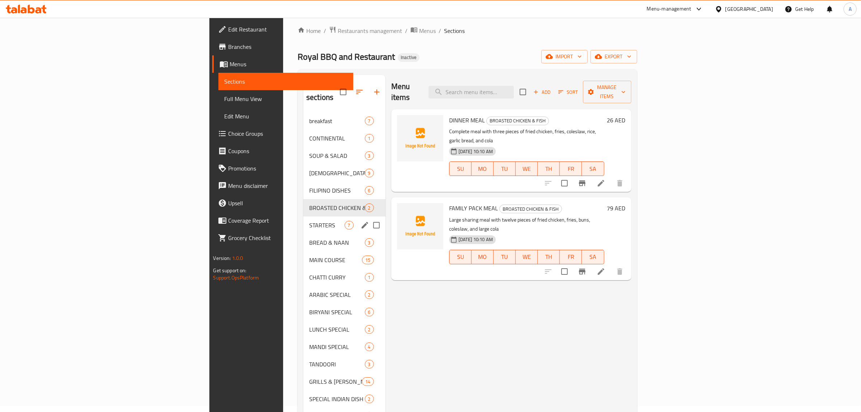
click at [303, 216] on div "STARTERS 7" at bounding box center [344, 224] width 82 height 17
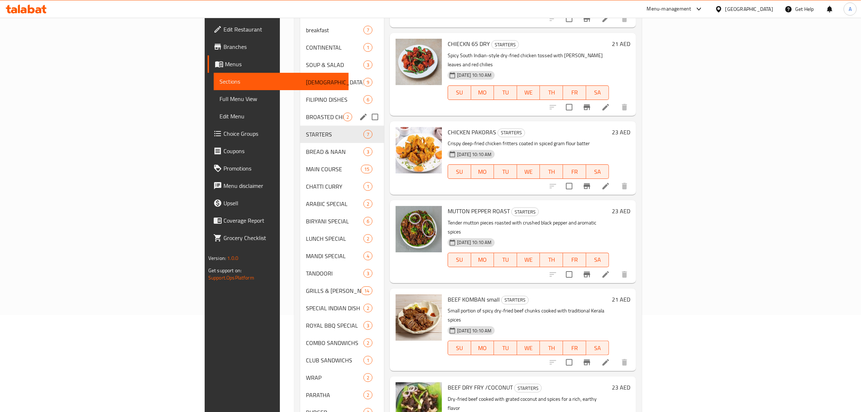
scroll to position [97, 0]
click at [306, 148] on span "BREAD & NAAN" at bounding box center [324, 152] width 37 height 9
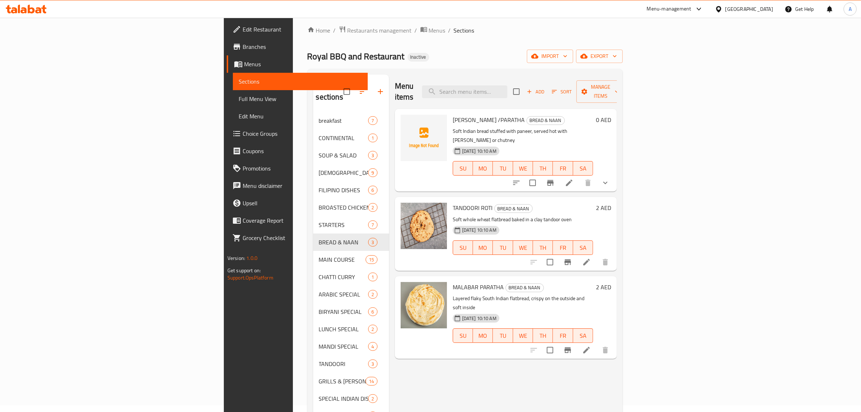
scroll to position [6, 0]
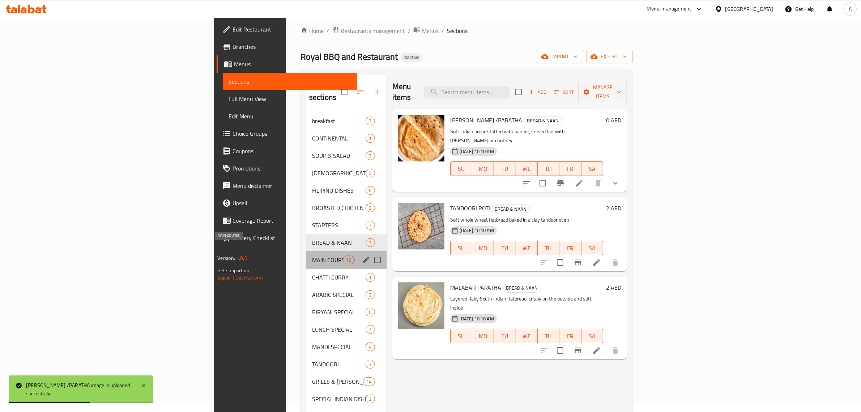
click at [312, 255] on span "MAIN COURSE" at bounding box center [327, 259] width 31 height 9
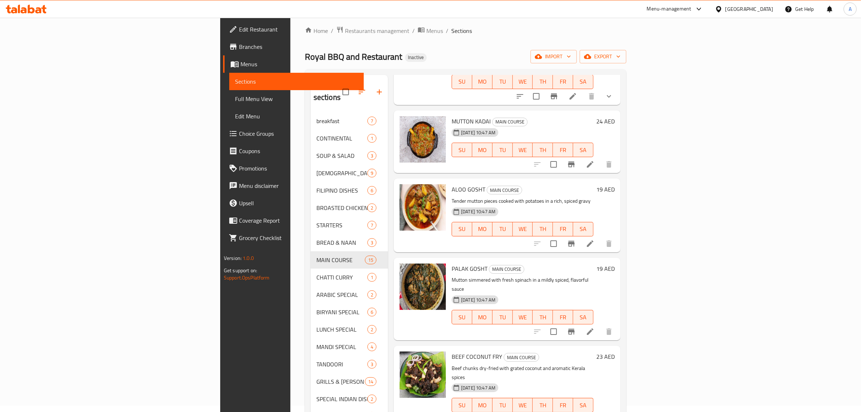
scroll to position [187, 0]
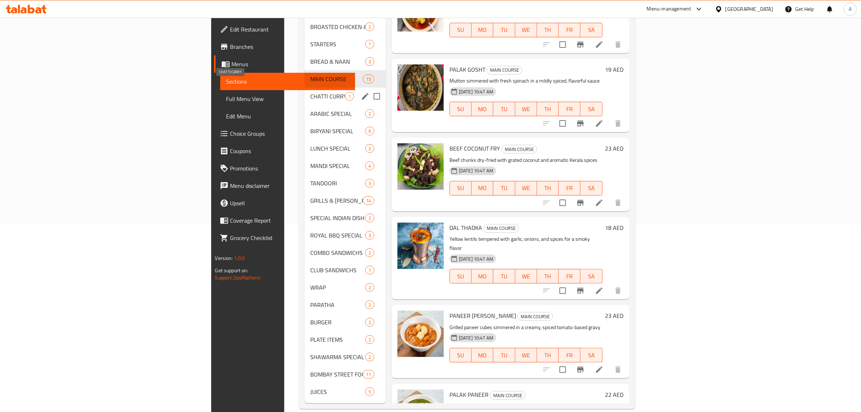
click at [310, 92] on span "CHATTI CURRY" at bounding box center [327, 96] width 34 height 9
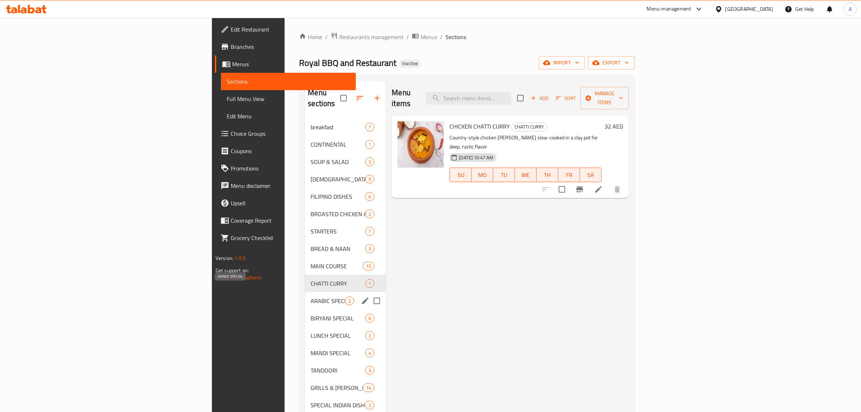
click at [311, 296] on span "ARABIC SPECIAL" at bounding box center [328, 300] width 34 height 9
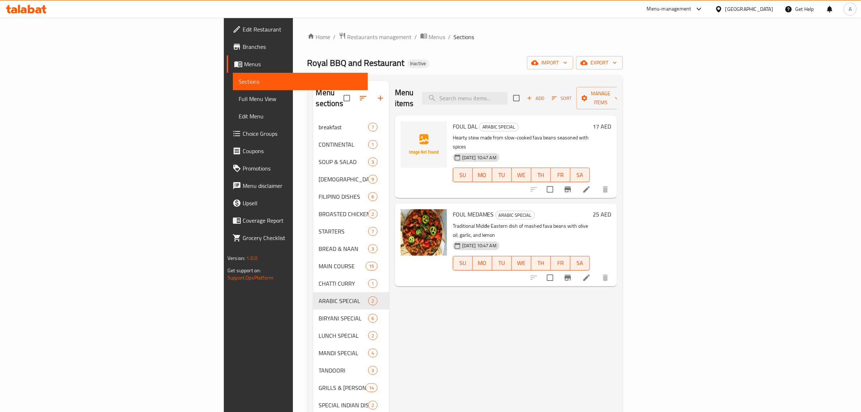
click at [409, 48] on div "Home / Restaurants management / Menus / Sections Royal BBQ and Restaurant Inact…" at bounding box center [464, 313] width 315 height 563
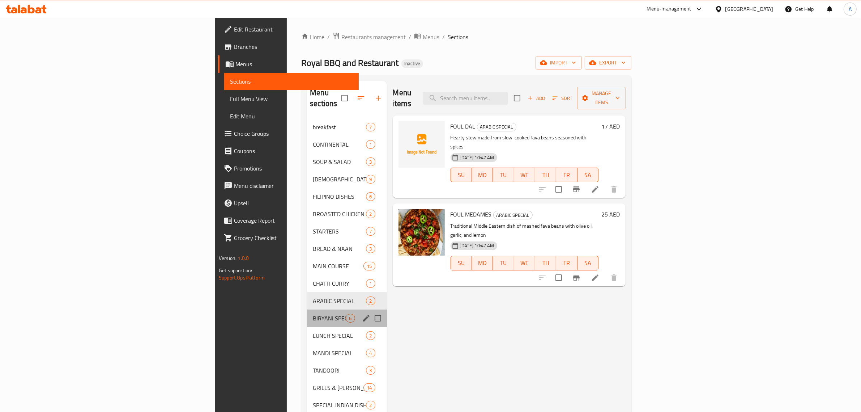
click at [307, 309] on div "BIRYANI SPECIAL 6" at bounding box center [347, 317] width 80 height 17
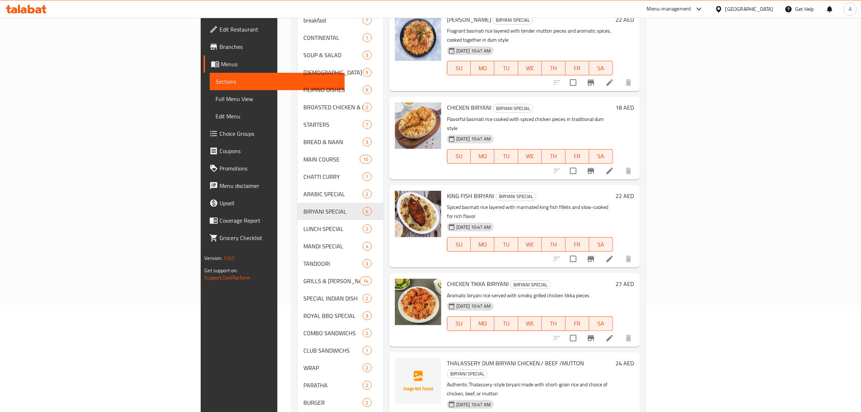
scroll to position [187, 0]
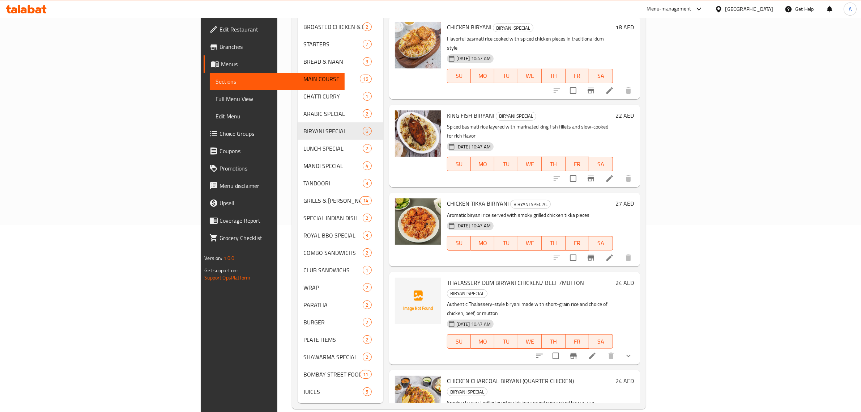
click at [580, 195] on div "CHICKEN TIKKA BIRIYANI BIRYANI SPECIAL Aromatic biryani rice served with smoky …" at bounding box center [530, 229] width 172 height 68
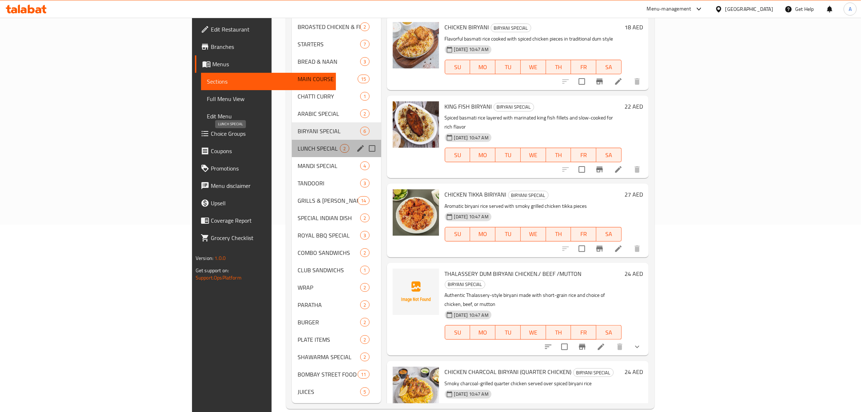
click at [298, 144] on span "LUNCH SPECIAL" at bounding box center [319, 148] width 43 height 9
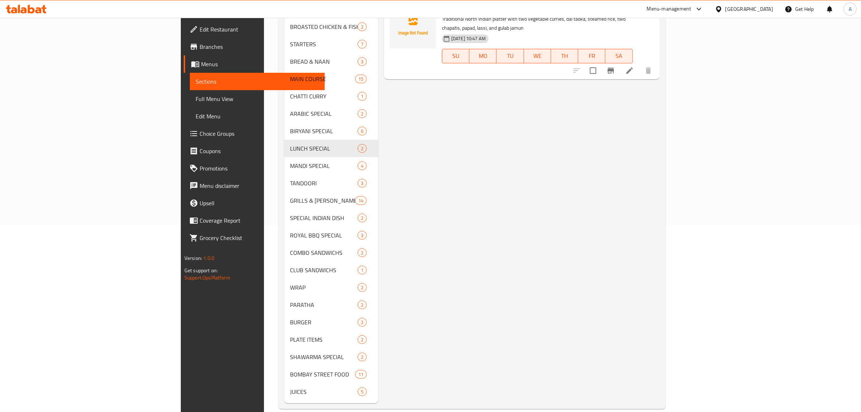
scroll to position [6, 0]
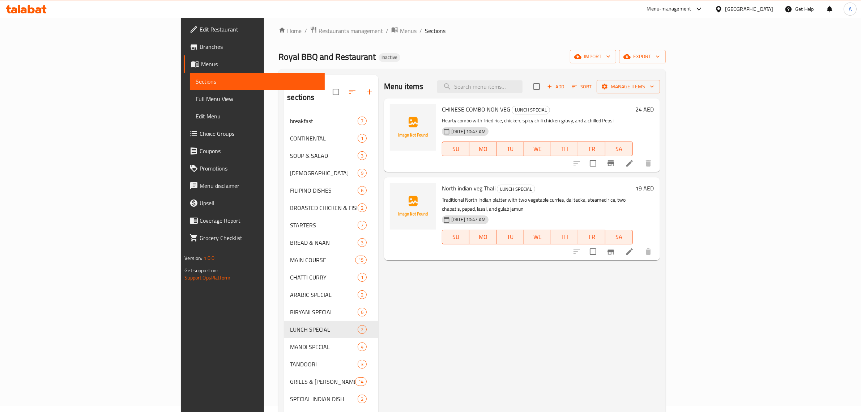
click at [449, 63] on div "Royal BBQ and Restaurant Inactive import export" at bounding box center [471, 56] width 387 height 13
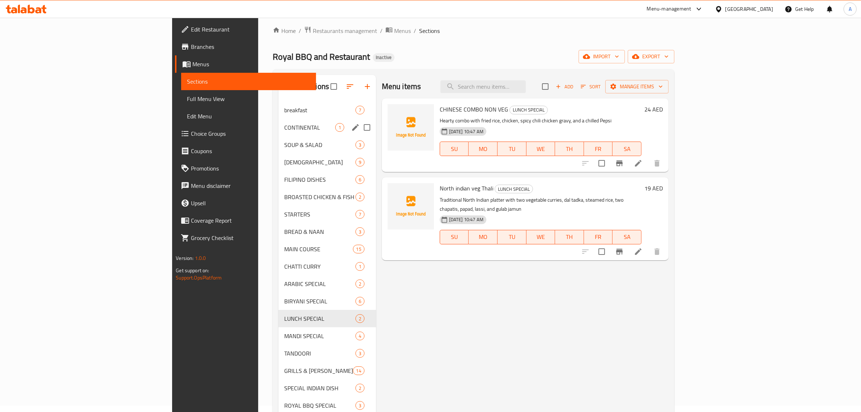
scroll to position [187, 0]
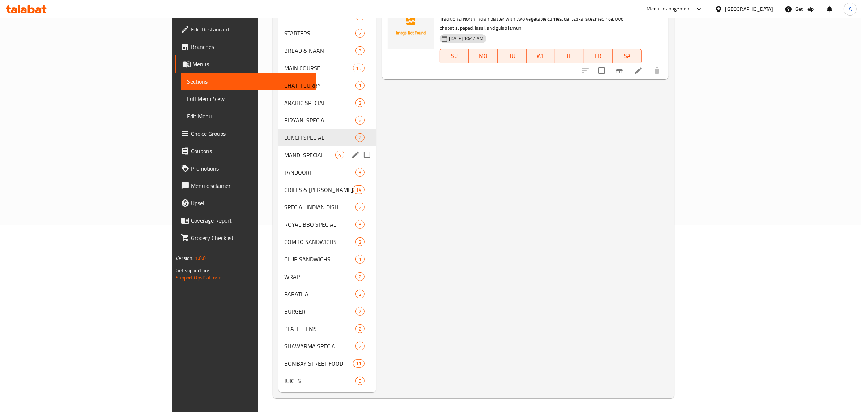
click at [278, 159] on div "MANDI SPECIAL 4" at bounding box center [327, 154] width 98 height 17
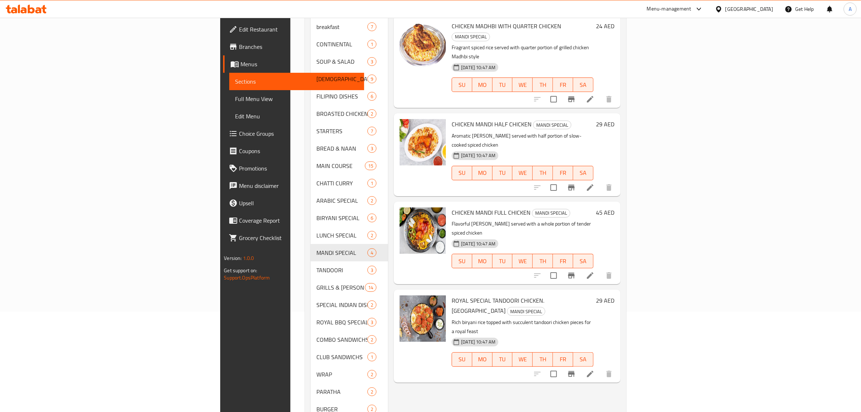
scroll to position [97, 0]
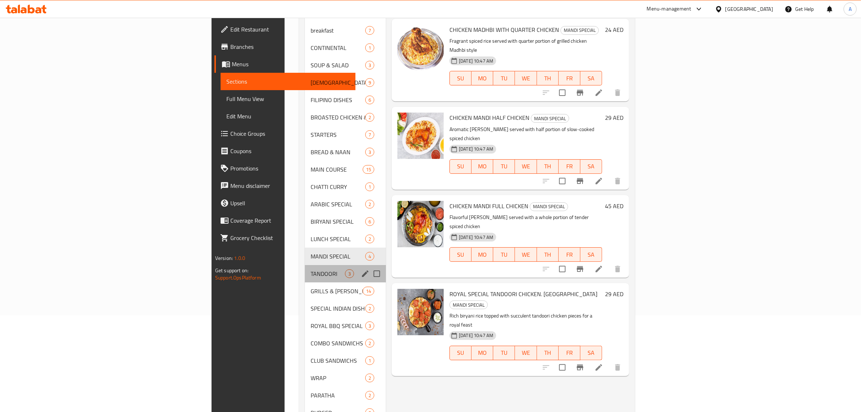
click at [305, 268] on div "TANDOORI 3" at bounding box center [345, 273] width 81 height 17
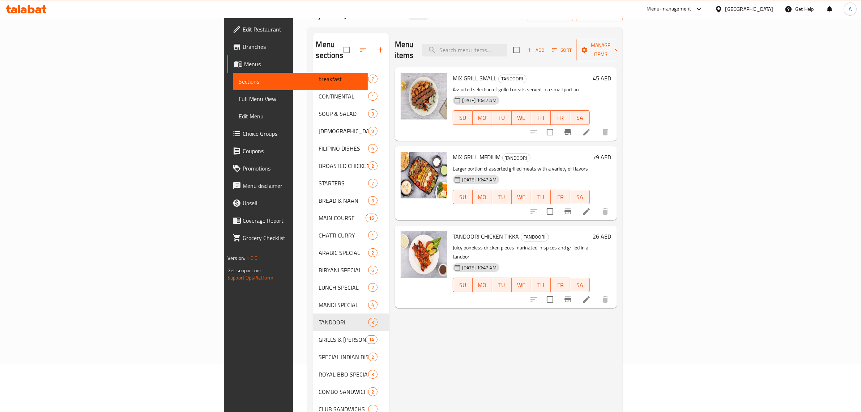
scroll to position [97, 0]
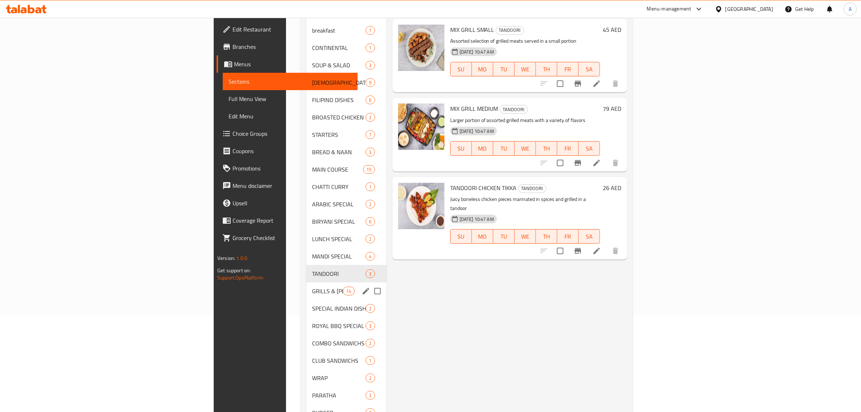
click at [306, 282] on div "GRILLS & BARBECUE & TANDOOR 14" at bounding box center [346, 290] width 80 height 17
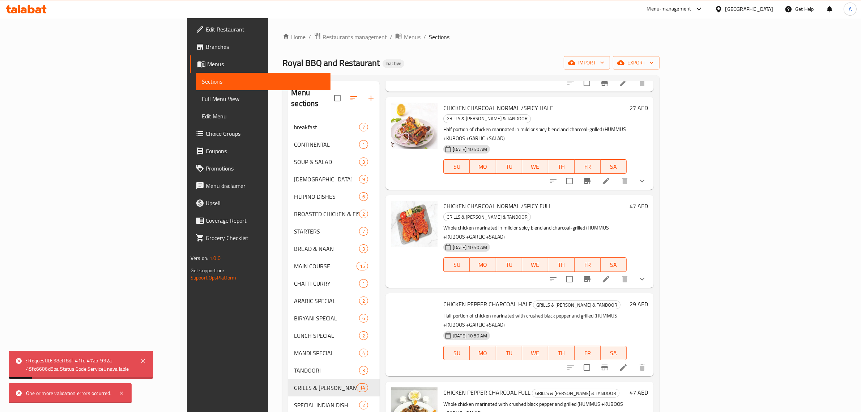
scroll to position [536, 0]
click at [634, 361] on li at bounding box center [623, 367] width 20 height 13
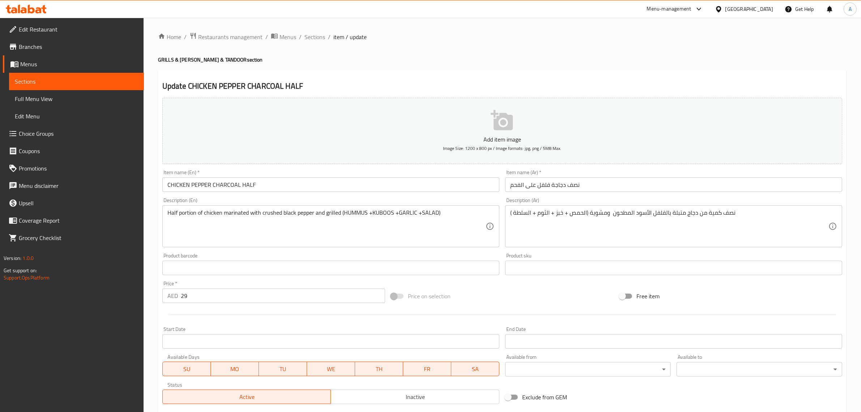
click at [512, 145] on span "Image Size: 1200 x 800 px / Image formats: jpg, png / 5MB Max." at bounding box center [502, 148] width 118 height 8
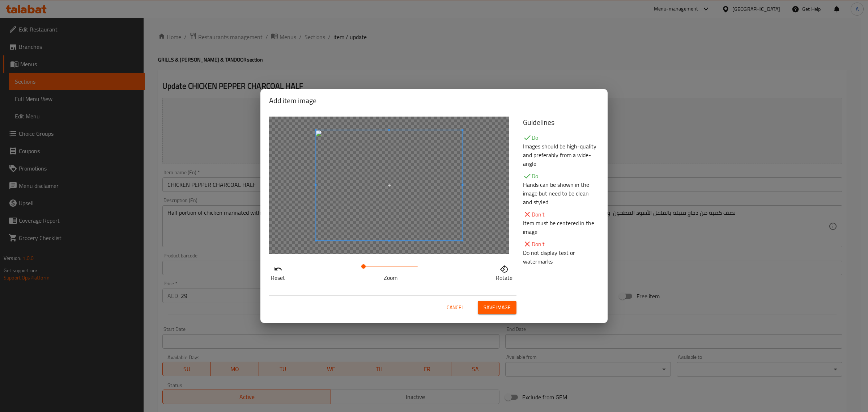
click at [499, 308] on span "Save image" at bounding box center [497, 307] width 27 height 9
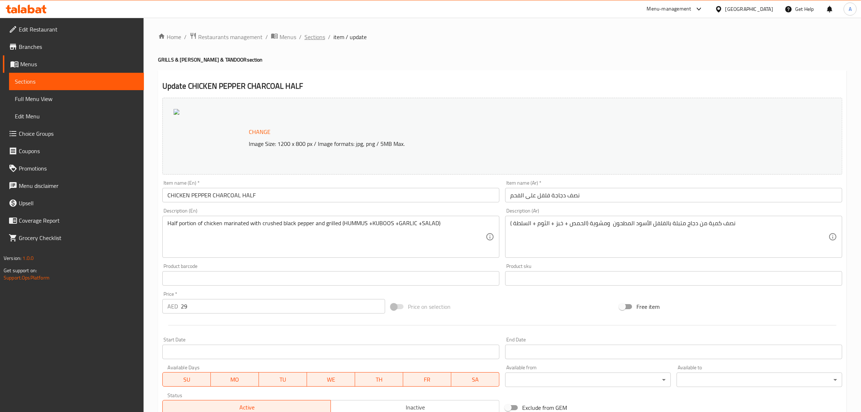
click at [319, 37] on span "Sections" at bounding box center [315, 37] width 21 height 9
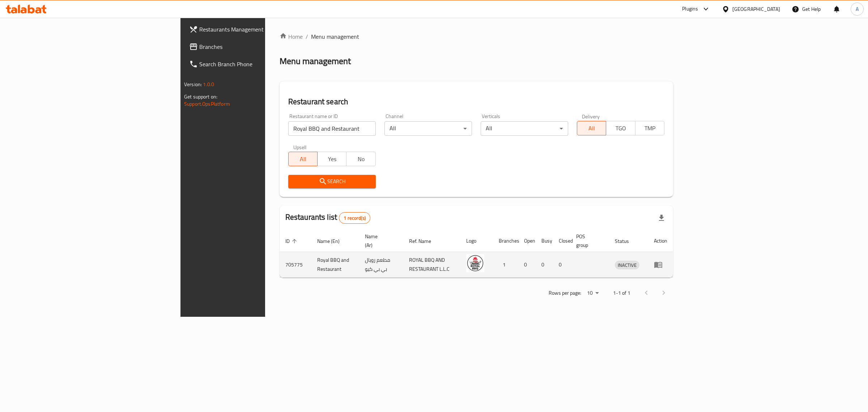
drag, startPoint x: 0, startPoint y: 0, endPoint x: 823, endPoint y: 257, distance: 862.5
click at [288, 130] on input "Royal BBQ and Restaurant" at bounding box center [332, 128] width 88 height 14
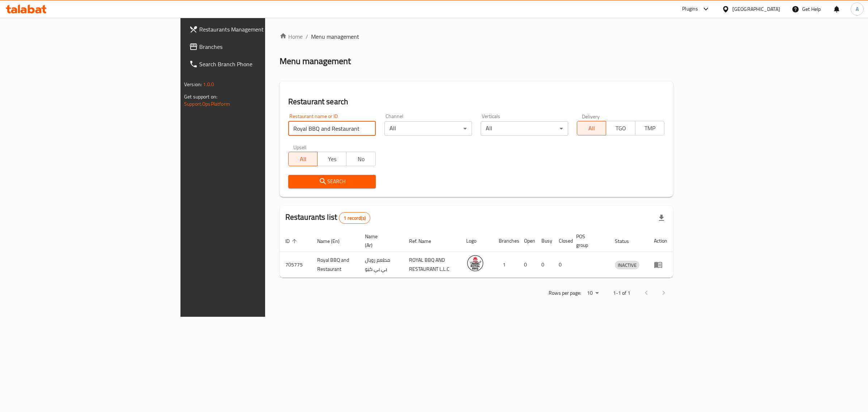
click at [288, 130] on input "Royal BBQ and Restaurant" at bounding box center [332, 128] width 88 height 14
paste input "[PERSON_NAME]"
click button "Search" at bounding box center [332, 181] width 88 height 13
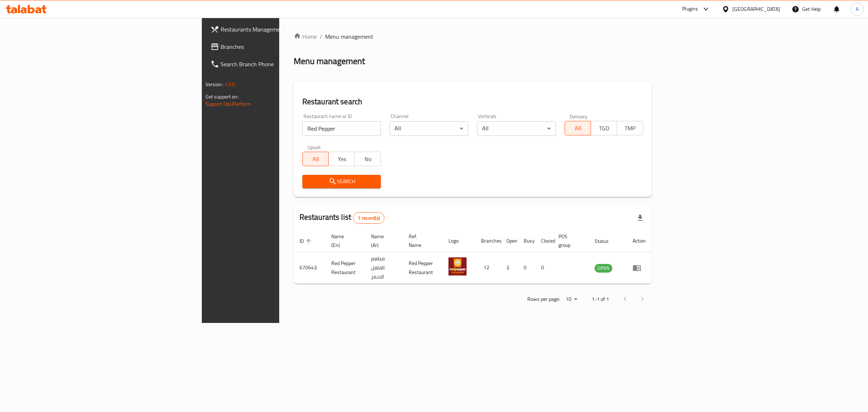
click at [298, 137] on div "Restaurant name or ID Red Pepper Restaurant name or ID" at bounding box center [342, 124] width 88 height 31
click at [302, 134] on input "Red Pepper" at bounding box center [341, 128] width 79 height 14
paste input "Economy Kabab"
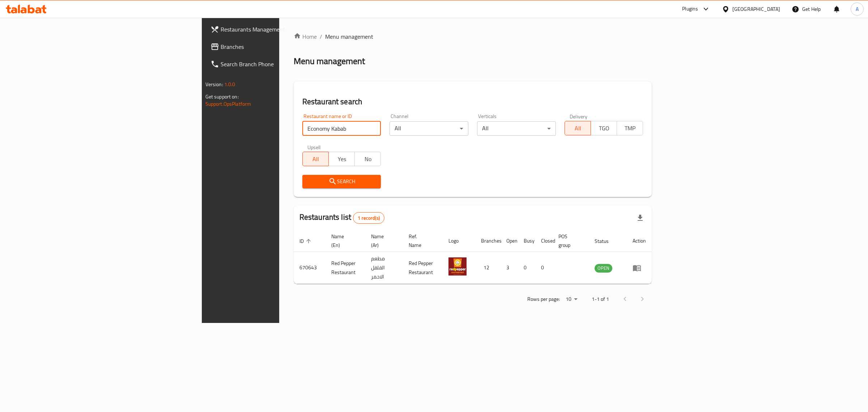
type input "Economy Kabab"
click button "Search" at bounding box center [341, 181] width 79 height 13
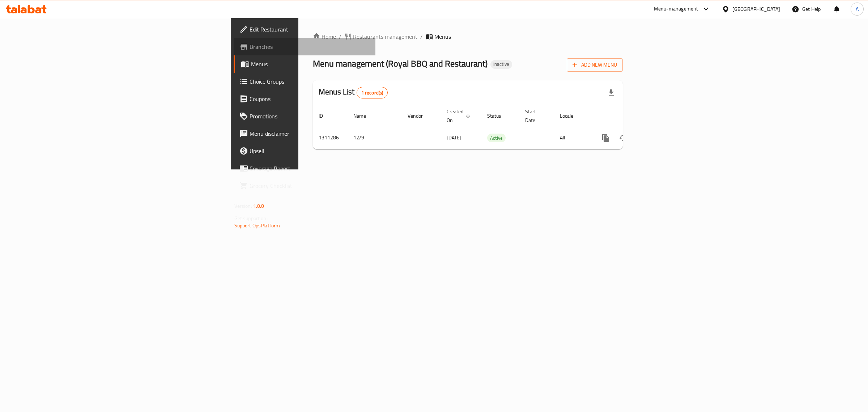
click at [250, 50] on span "Branches" at bounding box center [310, 46] width 120 height 9
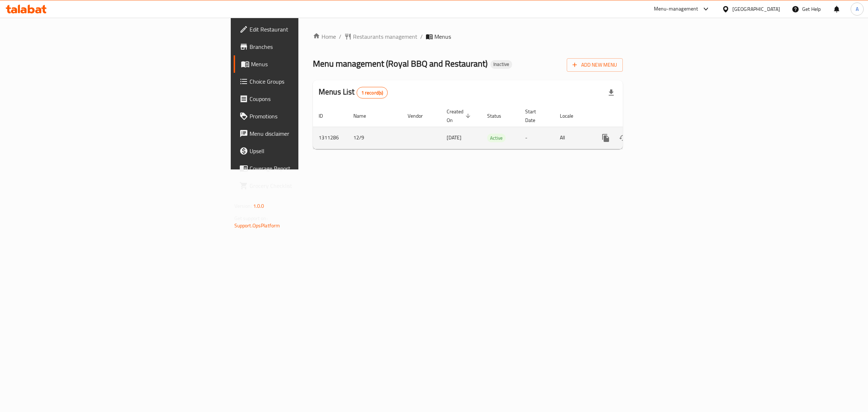
click at [661, 135] on icon "enhanced table" at bounding box center [658, 138] width 7 height 7
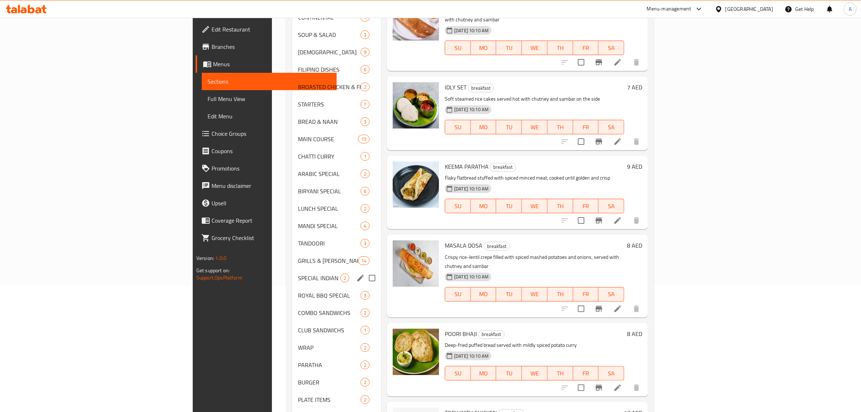
scroll to position [136, 0]
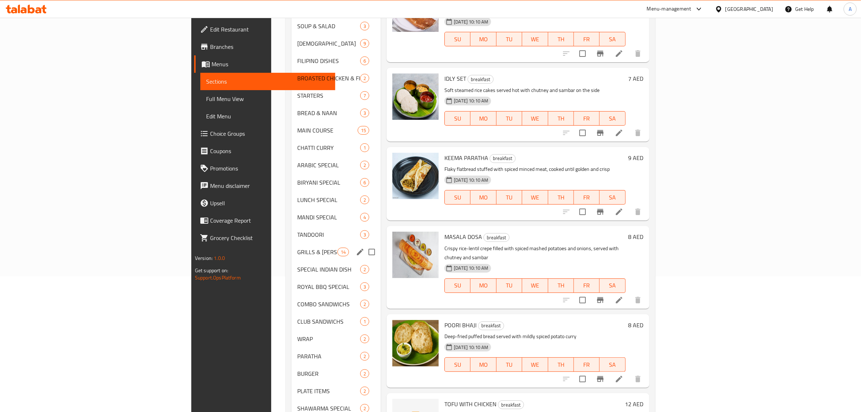
click at [291, 246] on div "GRILLS & BARBECUE & TANDOOR 14" at bounding box center [335, 251] width 89 height 17
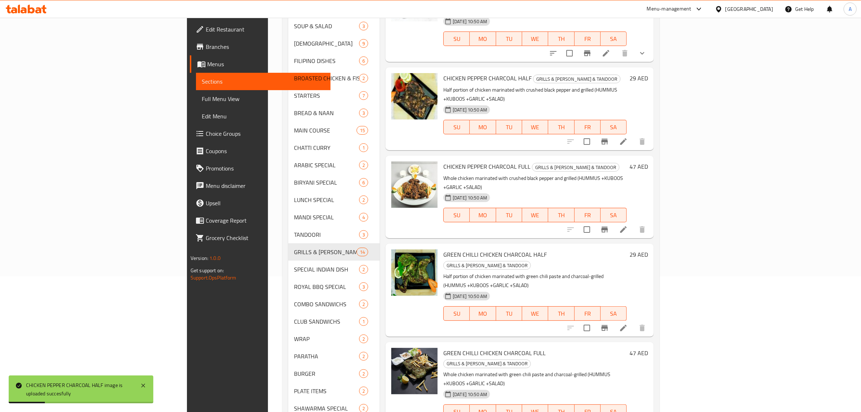
scroll to position [187, 0]
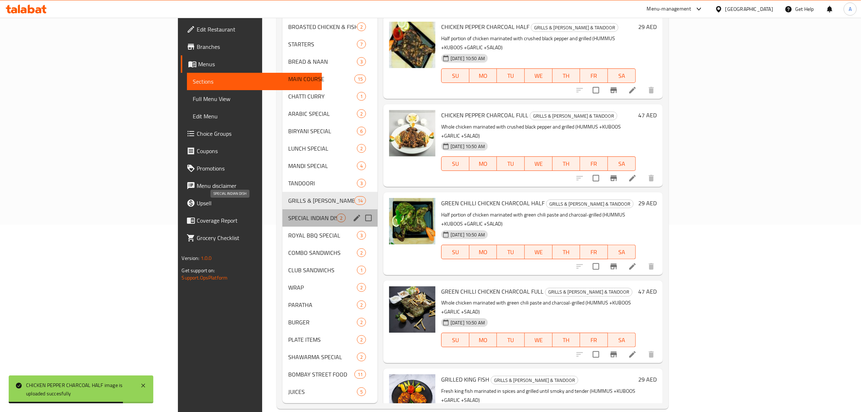
click at [288, 213] on span "SPECIAL INDIAN DISH" at bounding box center [312, 217] width 48 height 9
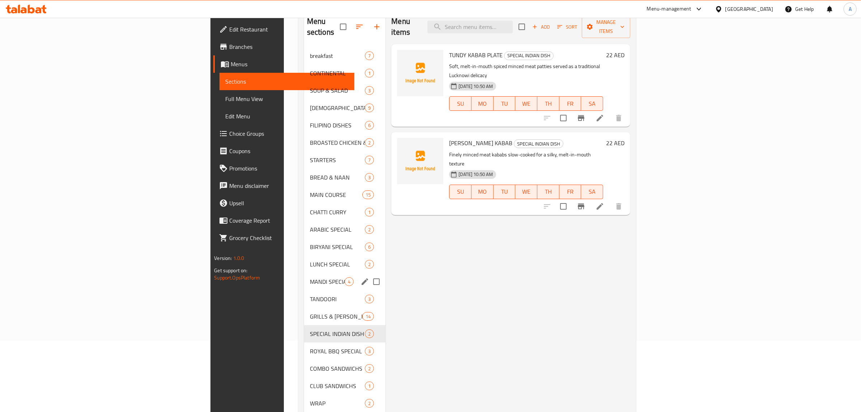
scroll to position [187, 0]
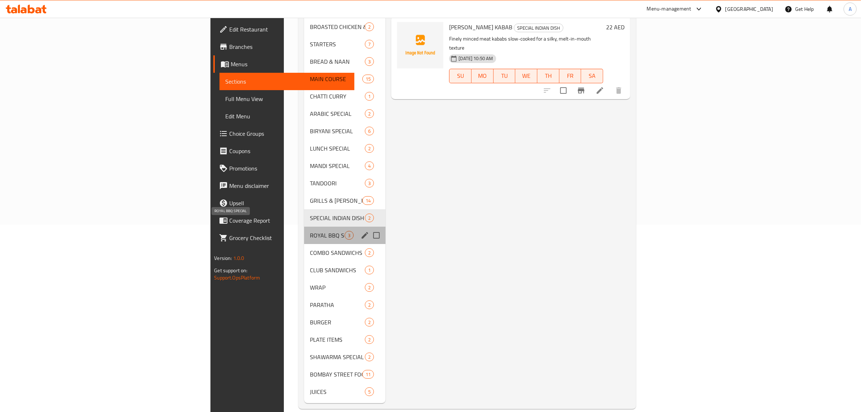
click at [310, 231] on span "ROYAL BBQ SPECIAL" at bounding box center [327, 235] width 35 height 9
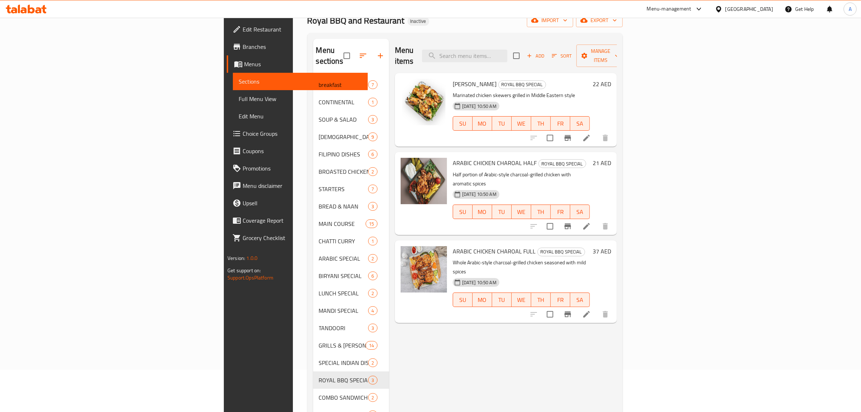
scroll to position [187, 0]
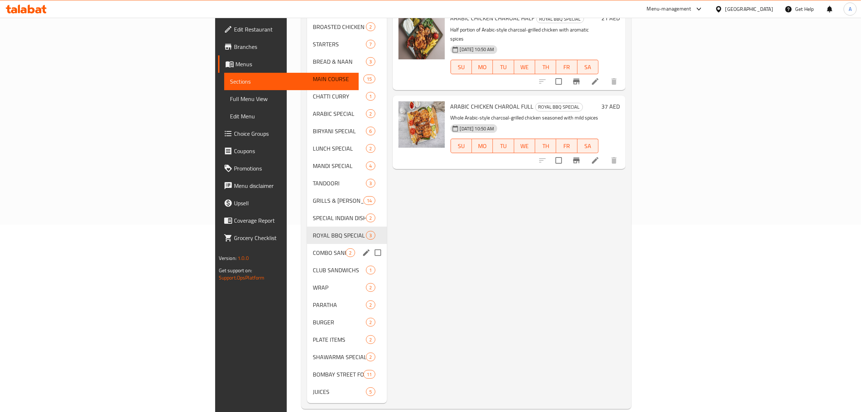
click at [307, 246] on div "COMBO SANDWICHS 2" at bounding box center [347, 252] width 80 height 17
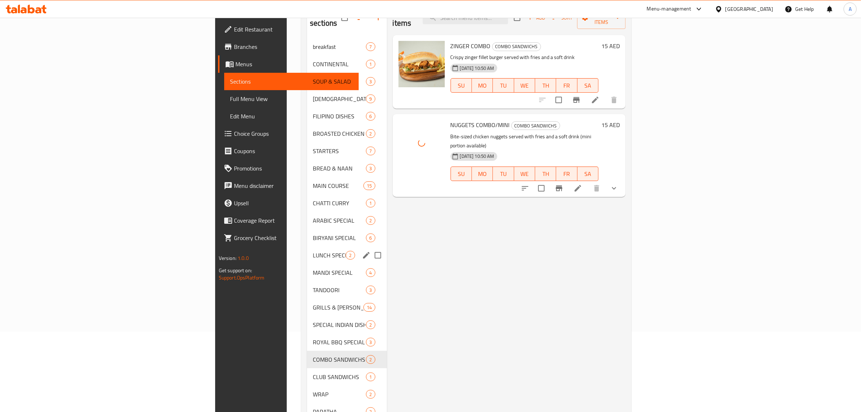
scroll to position [187, 0]
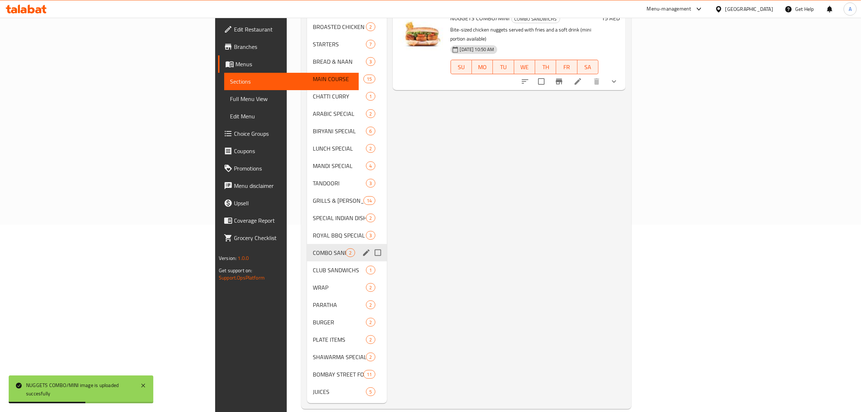
click at [307, 261] on div "CLUB SANDWICHS 1" at bounding box center [347, 269] width 80 height 17
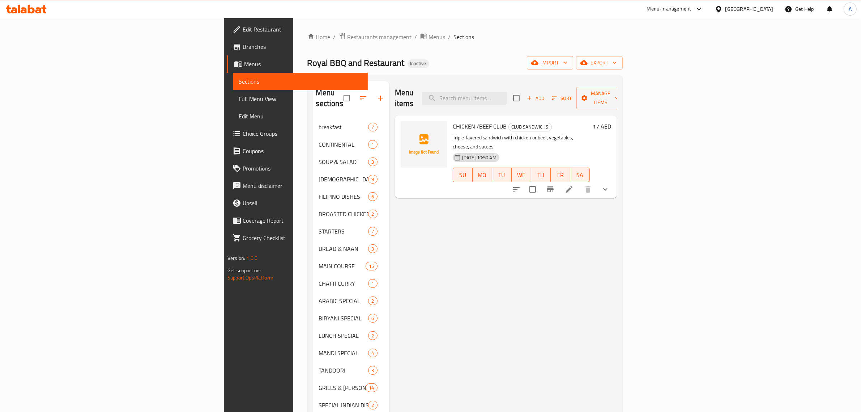
click at [492, 244] on div "Menu items Add Sort Manage items CHICKEN /BEEF CLUB CLUB SANDWICHS Triple-layer…" at bounding box center [503, 335] width 228 height 509
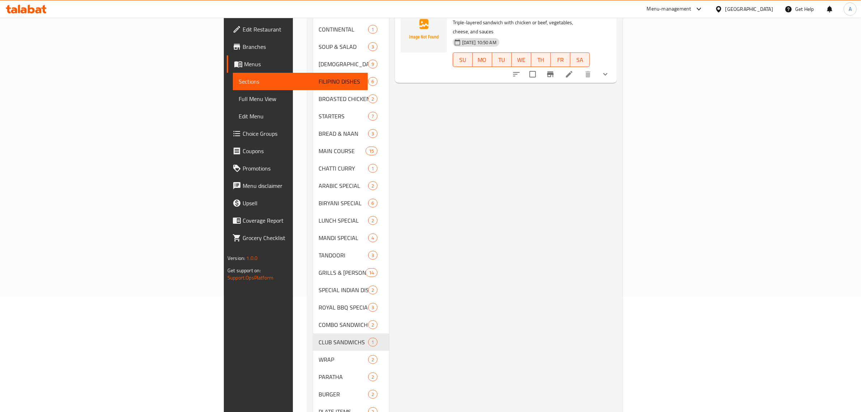
scroll to position [187, 0]
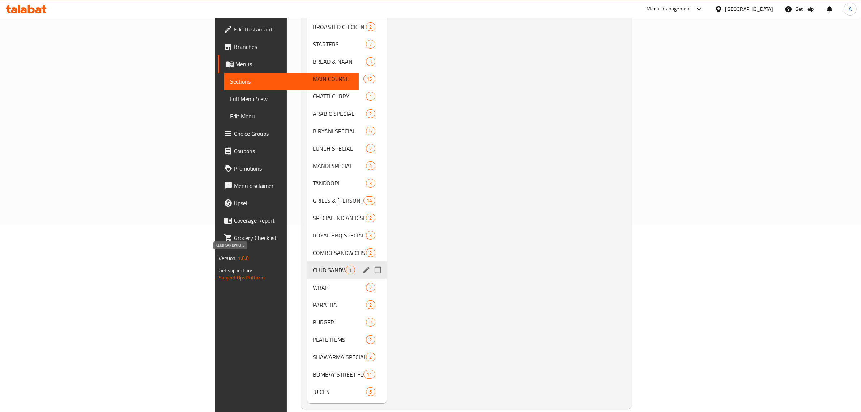
click at [313, 283] on span "WRAP" at bounding box center [339, 287] width 53 height 9
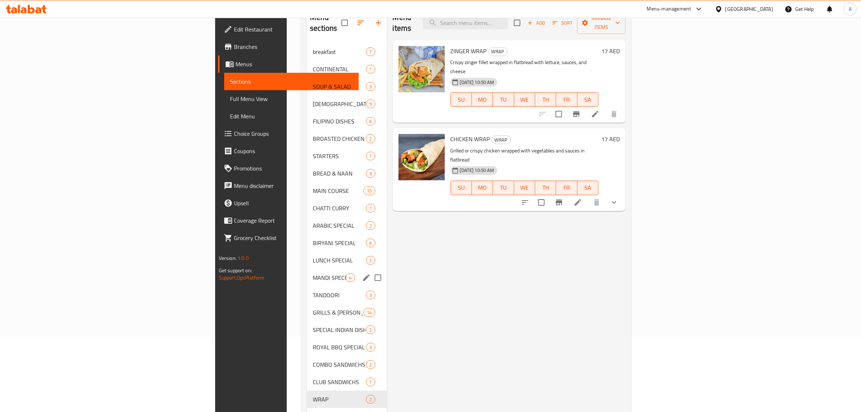
scroll to position [187, 0]
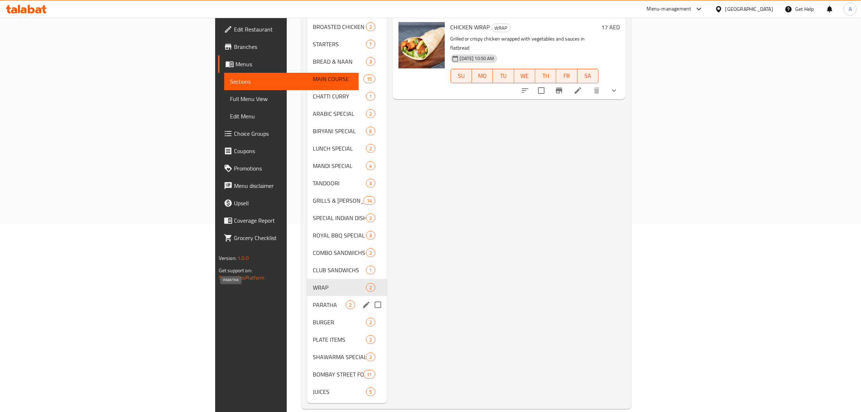
click at [313, 300] on span "PARATHA" at bounding box center [329, 304] width 33 height 9
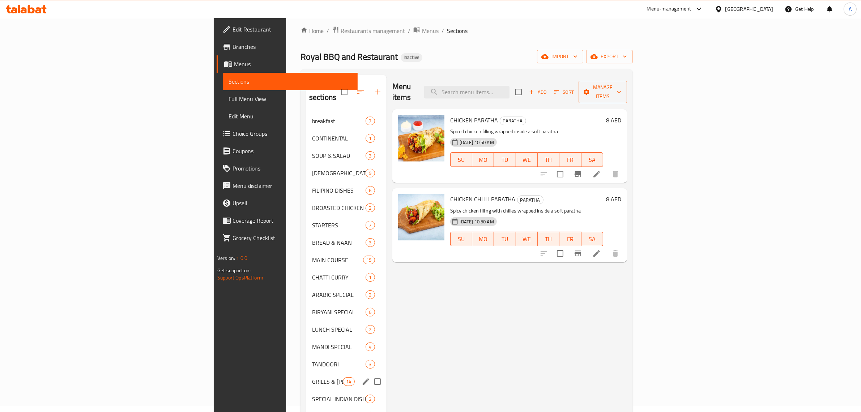
scroll to position [187, 0]
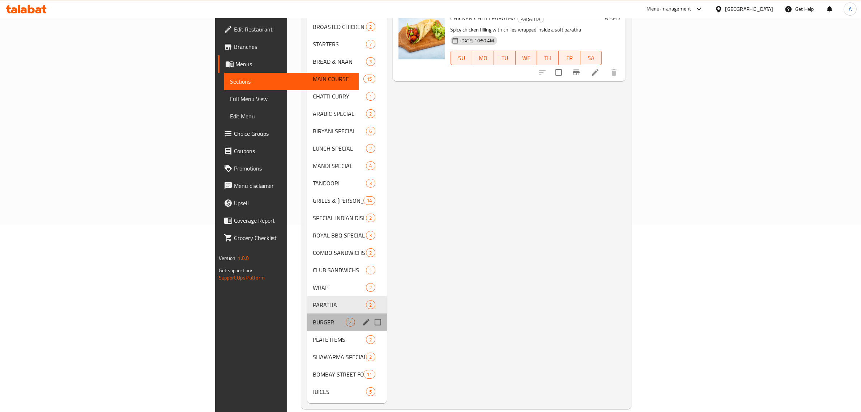
click at [307, 313] on div "BURGER 2" at bounding box center [347, 321] width 80 height 17
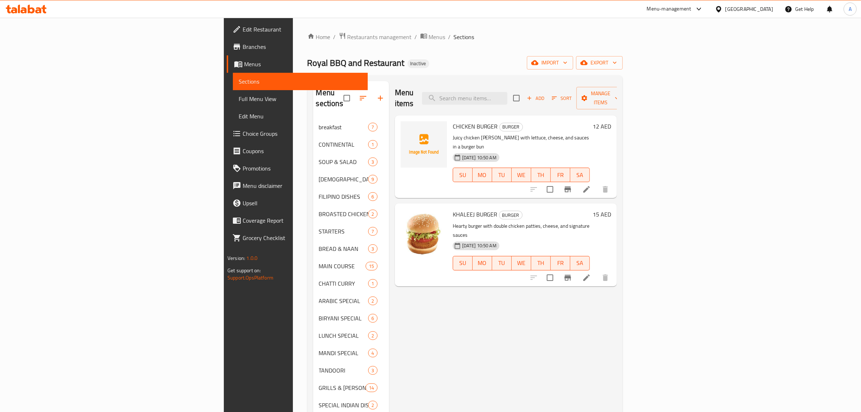
click at [453, 121] on span "CHICKEN BURGER" at bounding box center [475, 126] width 45 height 11
copy h6 "CHICKEN BURGER"
click at [541, 310] on div "Menu items Add Sort Manage items CHICKEN BURGER BURGER Juicy chicken patty with…" at bounding box center [503, 335] width 228 height 509
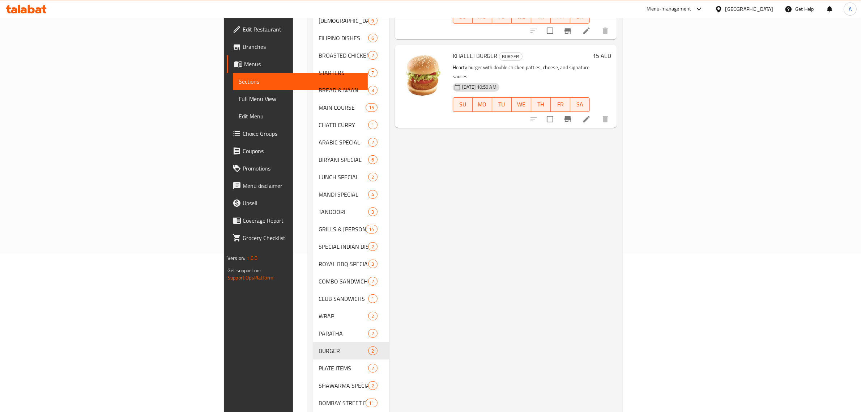
scroll to position [187, 0]
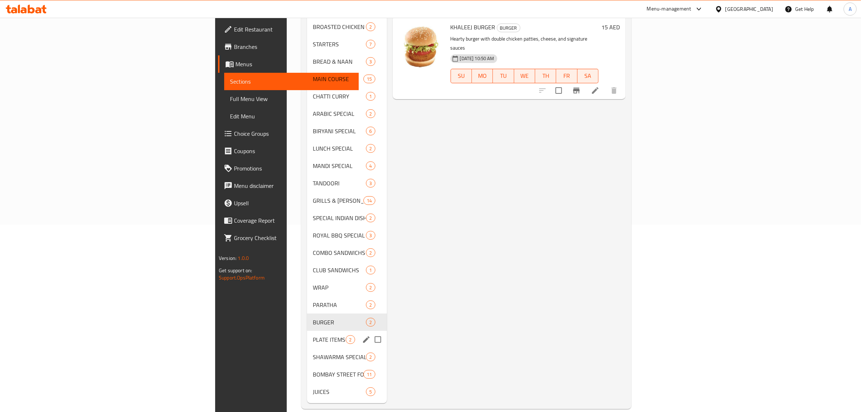
click at [313, 335] on span "PLATE ITEMS" at bounding box center [329, 339] width 33 height 9
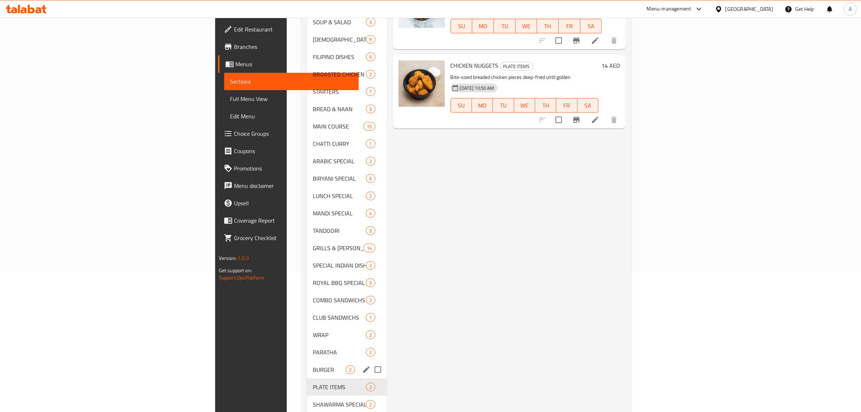
scroll to position [187, 0]
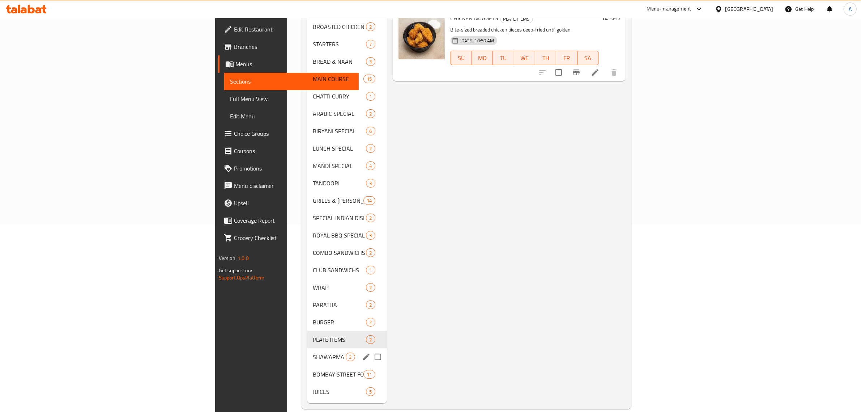
click at [313, 352] on span "SHAWARMA SPECIAL" at bounding box center [329, 356] width 33 height 9
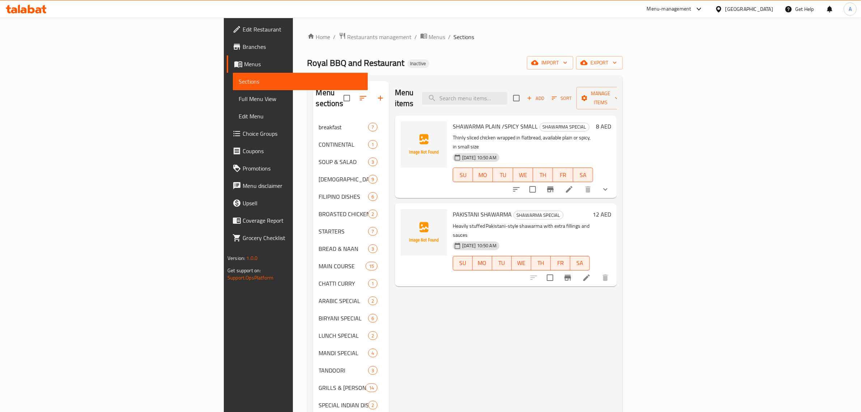
drag, startPoint x: 424, startPoint y: 336, endPoint x: 408, endPoint y: 313, distance: 28.2
click at [424, 336] on div "Menu items Add Sort Manage items SHAWARMA PLAIN /SPICY SMALL SHAWARMA SPECIAL T…" at bounding box center [503, 335] width 228 height 509
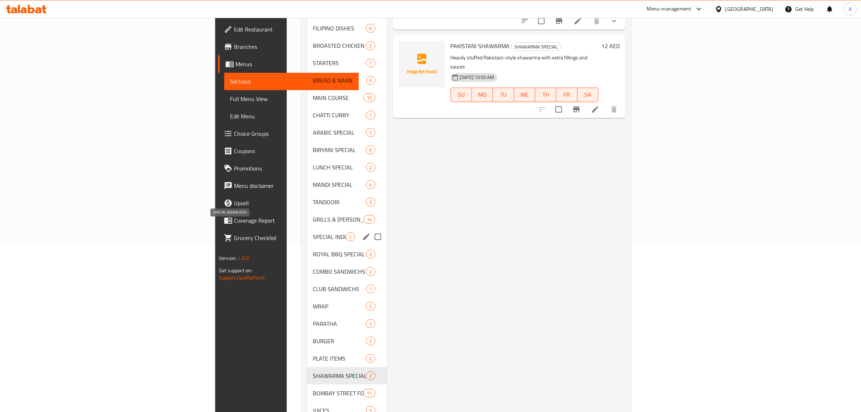
scroll to position [187, 0]
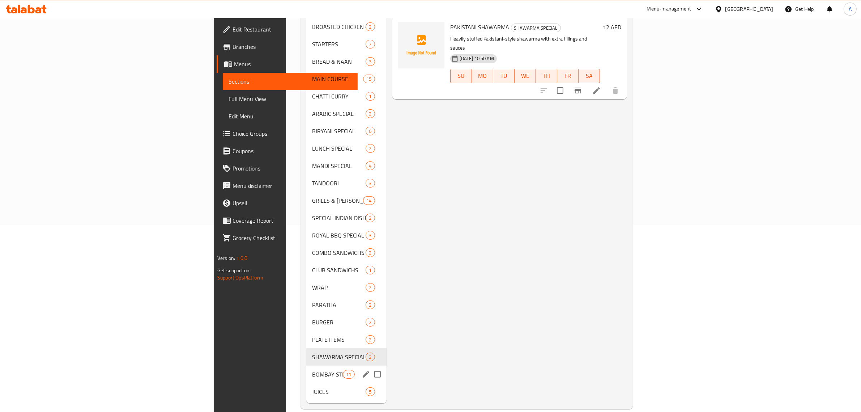
click at [312, 370] on span "BOMBAY STREET FOOD" at bounding box center [327, 374] width 31 height 9
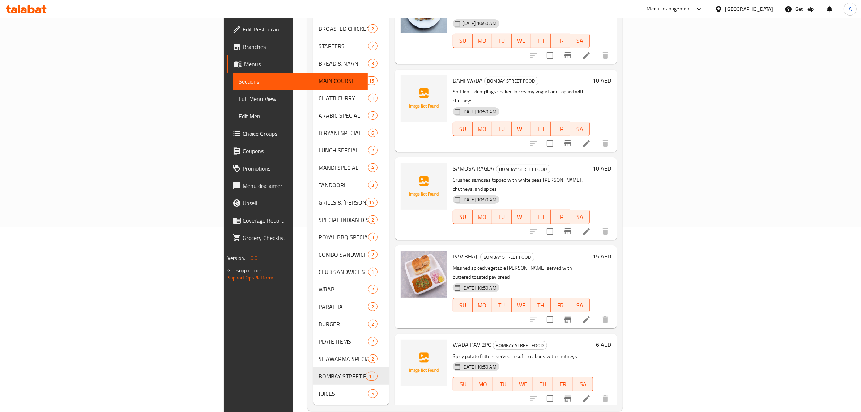
scroll to position [187, 0]
click at [596, 357] on div "12-09-2025 10:50 AM SU MO TU WE TH FR SA" at bounding box center [523, 376] width 146 height 39
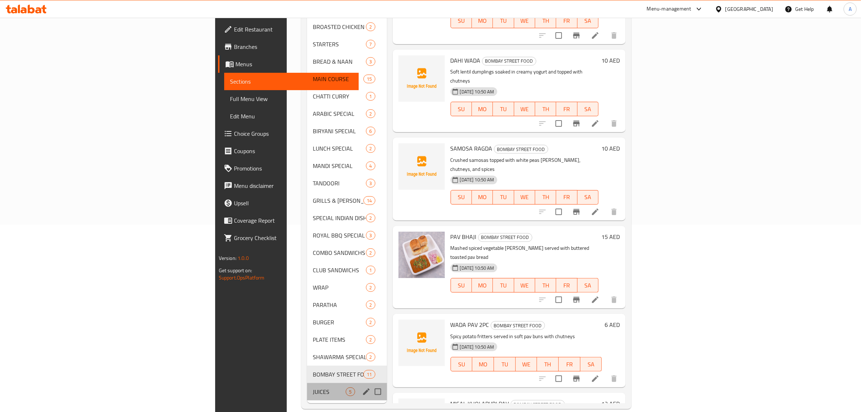
click at [307, 385] on div "JUICES 5" at bounding box center [347, 391] width 80 height 17
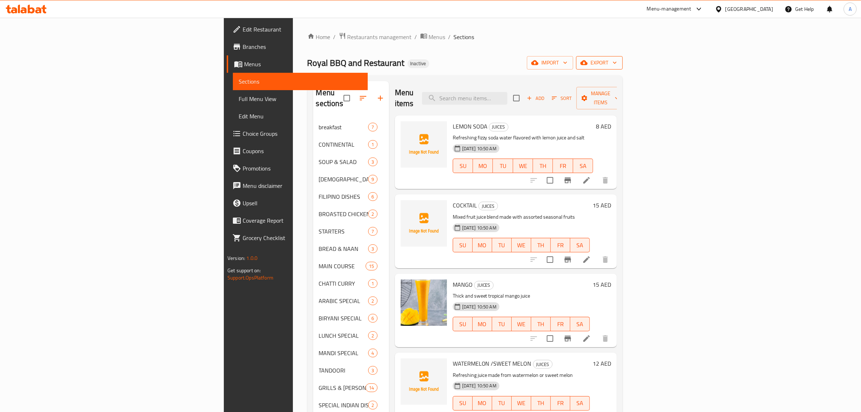
click at [617, 58] on span "export" at bounding box center [599, 62] width 35 height 9
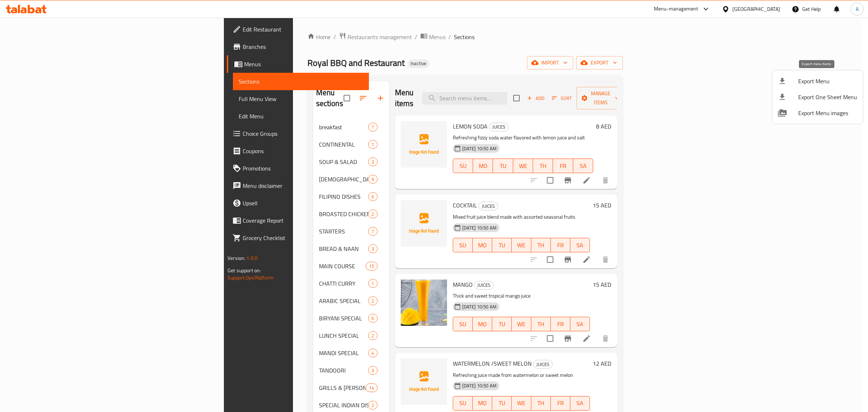
click at [820, 82] on span "Export Menu" at bounding box center [827, 81] width 59 height 9
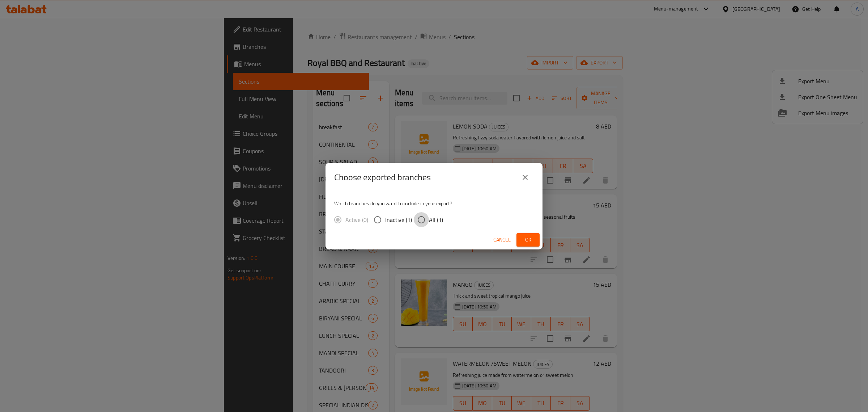
click at [425, 220] on input "All (1)" at bounding box center [421, 219] width 15 height 15
radio input "true"
click at [528, 241] on span "Ok" at bounding box center [528, 239] width 12 height 9
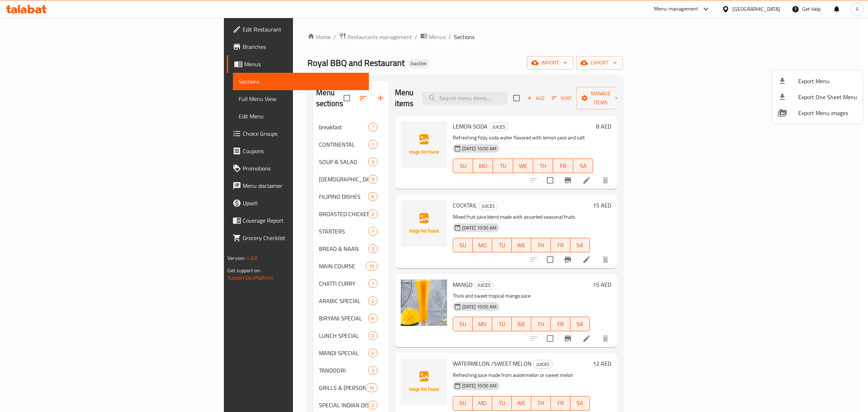
click at [578, 208] on div at bounding box center [434, 206] width 868 height 412
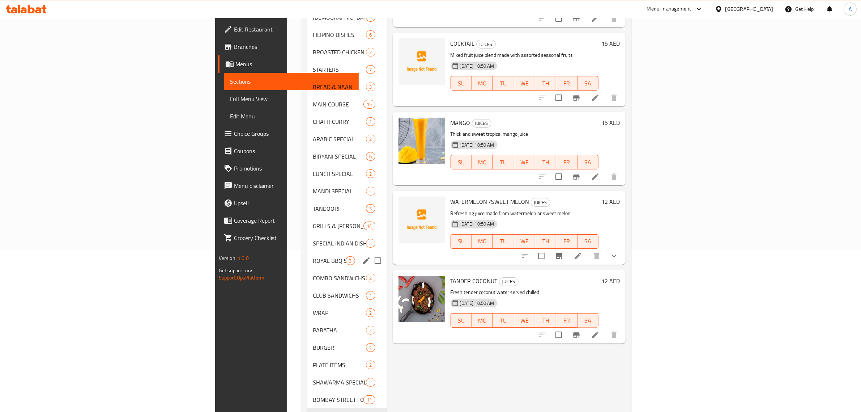
scroll to position [187, 0]
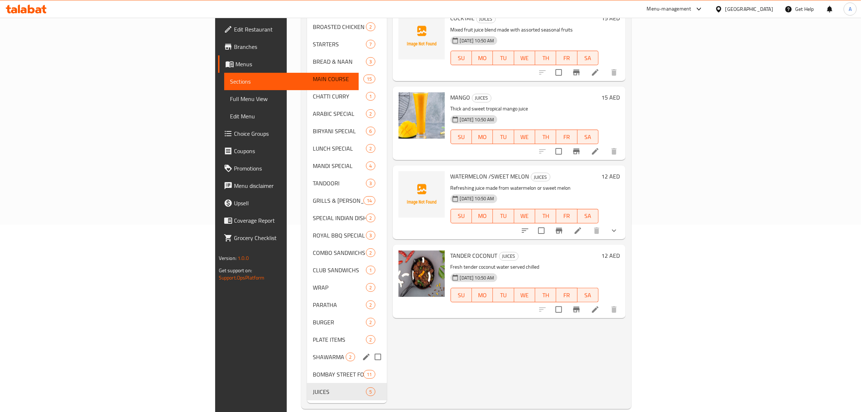
click at [307, 352] on div "SHAWARMA SPECIAL 2" at bounding box center [347, 356] width 80 height 17
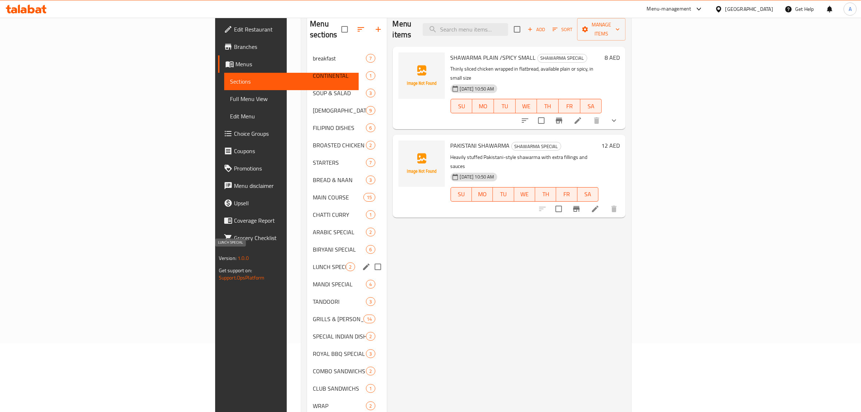
scroll to position [187, 0]
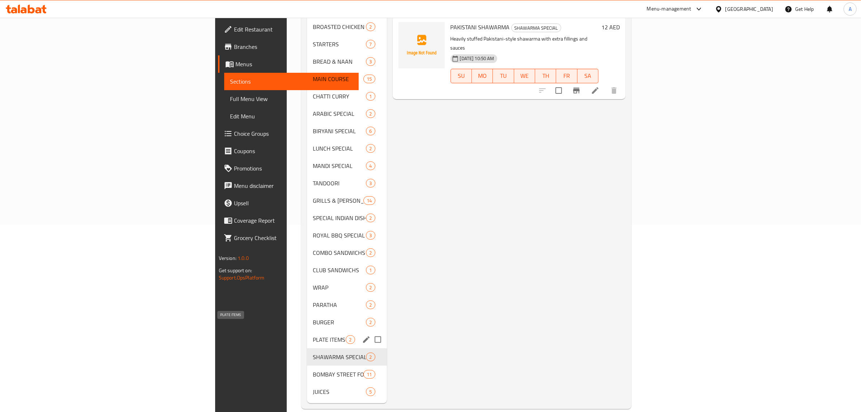
click at [313, 335] on span "PLATE ITEMS" at bounding box center [329, 339] width 33 height 9
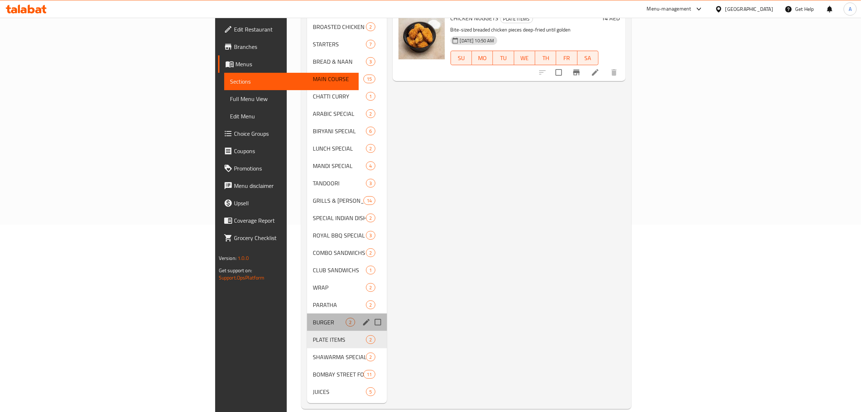
click at [307, 313] on div "BURGER 2" at bounding box center [347, 321] width 80 height 17
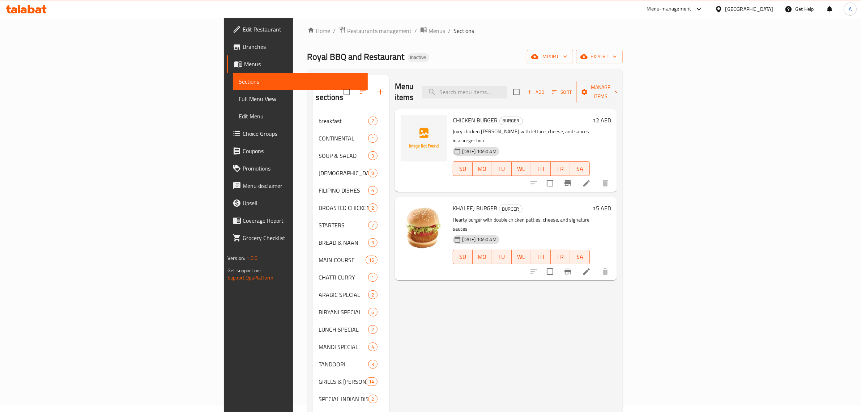
scroll to position [51, 0]
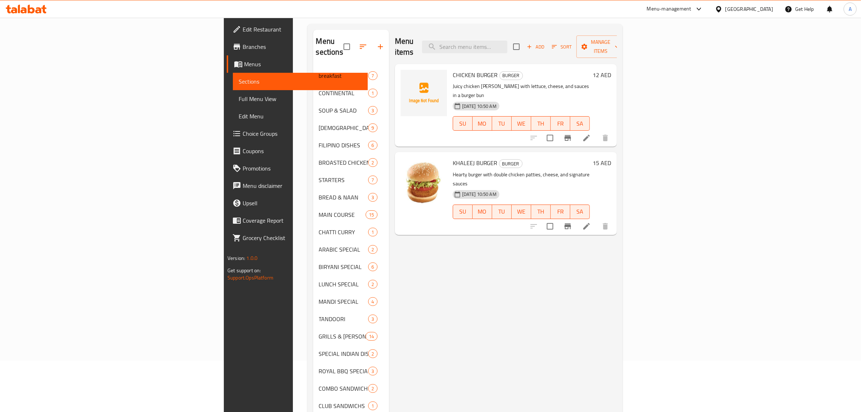
click at [453, 349] on div "Menu items Add Sort Manage items CHICKEN BURGER BURGER Juicy chicken patty with…" at bounding box center [503, 284] width 228 height 509
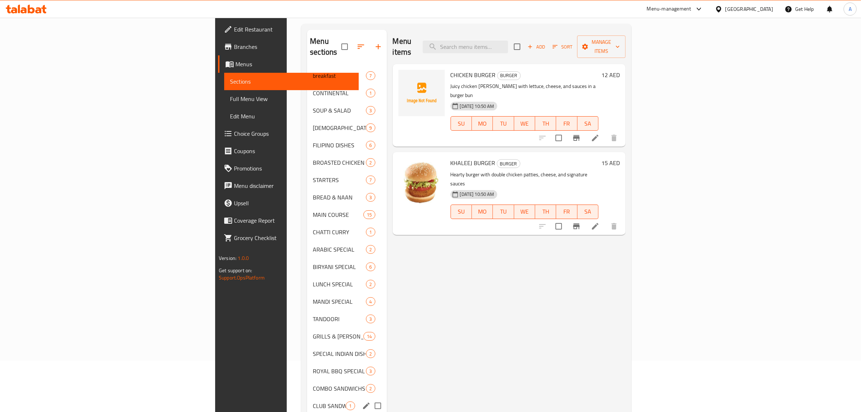
click at [307, 397] on div "CLUB SANDWICHS 1" at bounding box center [347, 405] width 80 height 17
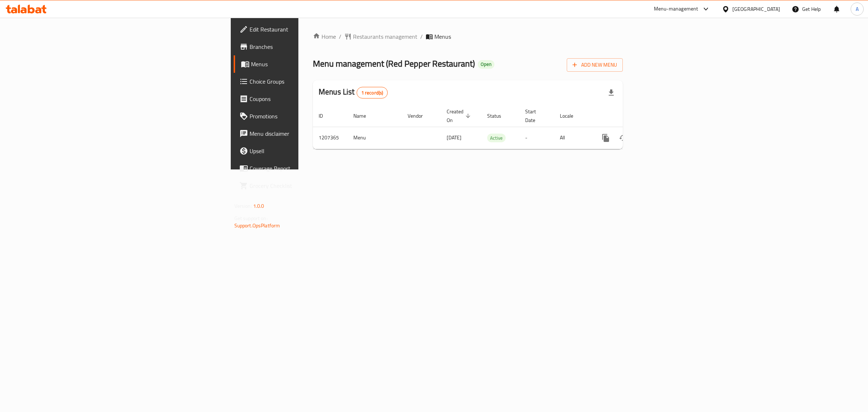
click at [250, 27] on span "Edit Restaurant" at bounding box center [310, 29] width 120 height 9
click at [661, 135] on icon "enhanced table" at bounding box center [658, 138] width 7 height 7
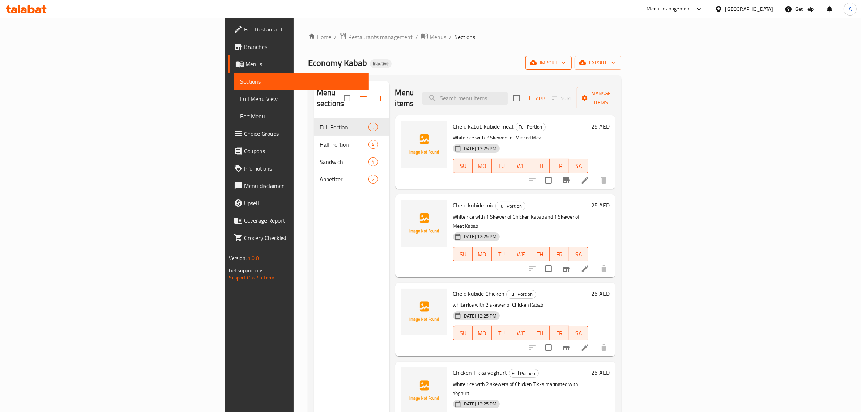
click at [567, 64] on icon "button" at bounding box center [563, 62] width 7 height 7
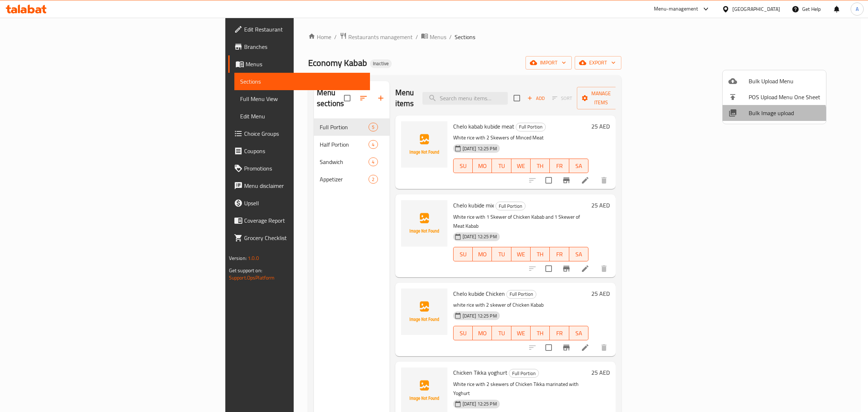
click at [772, 120] on li "Bulk Image upload" at bounding box center [774, 113] width 103 height 16
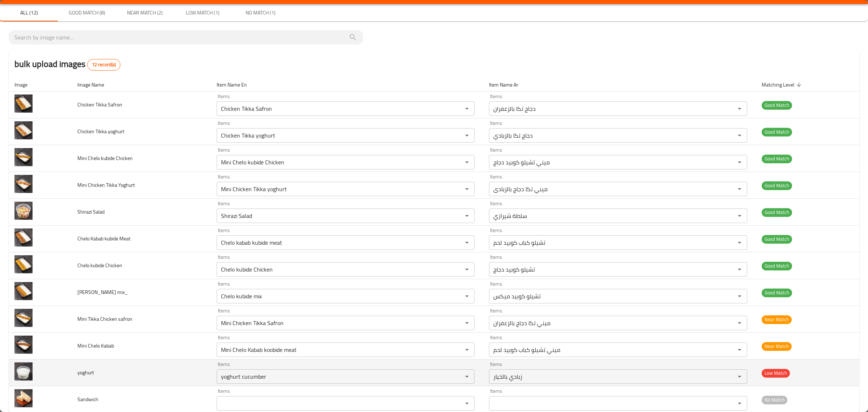
scroll to position [35, 0]
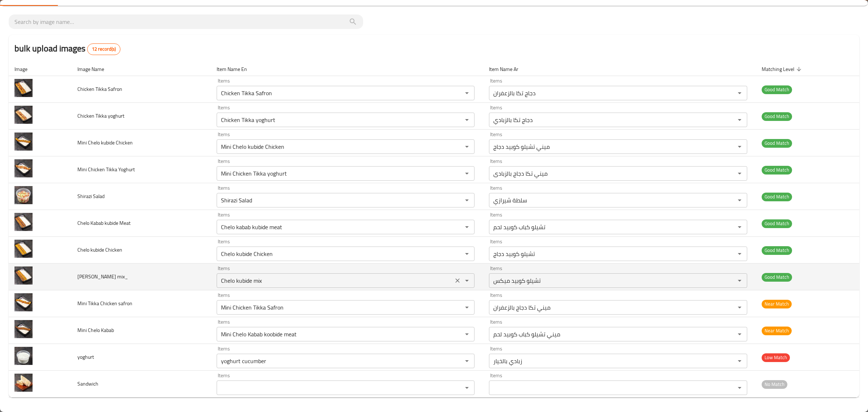
click at [298, 273] on div "Chelo kubide mix Items" at bounding box center [346, 280] width 258 height 14
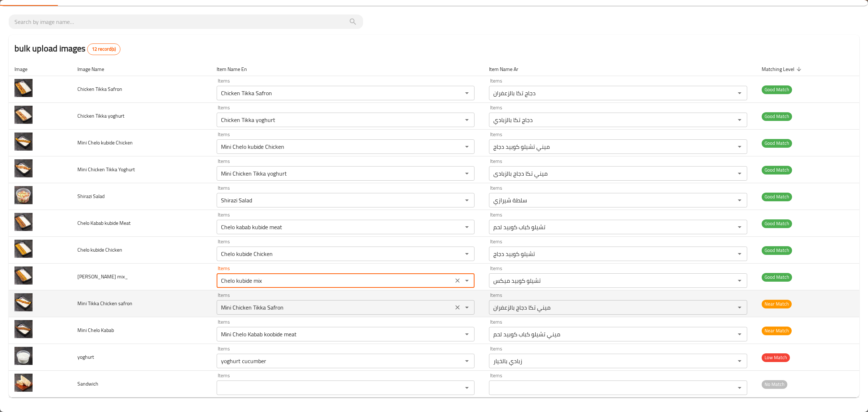
click at [313, 301] on div "Mini Chicken Tikka Safron Items" at bounding box center [346, 307] width 258 height 14
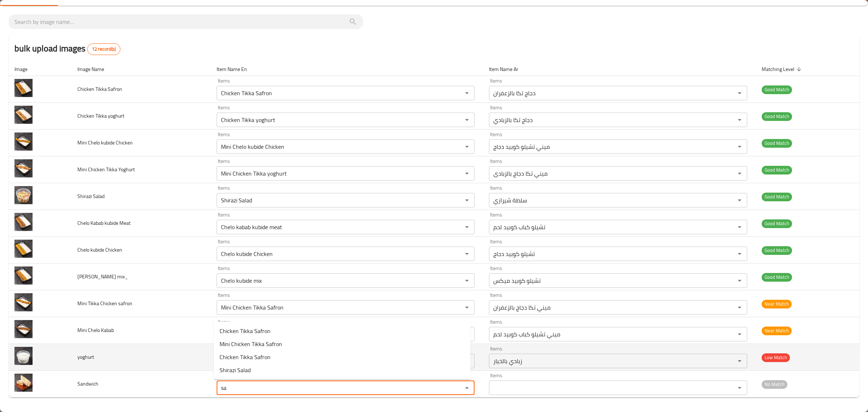
type input "sa"
click at [131, 361] on td "yoghurt" at bounding box center [141, 357] width 139 height 27
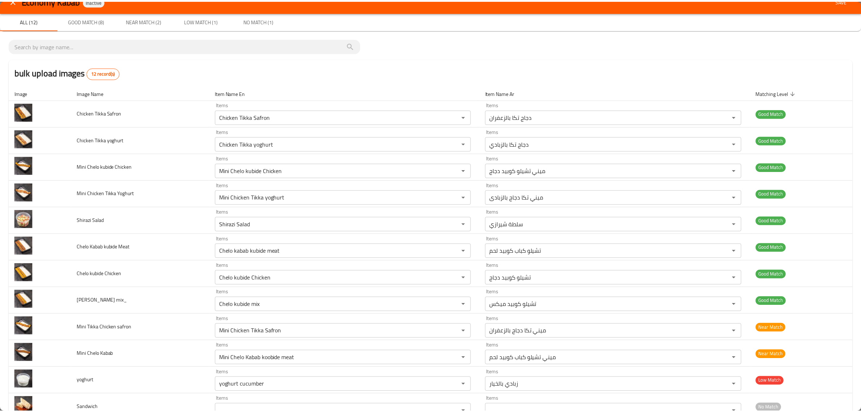
scroll to position [0, 0]
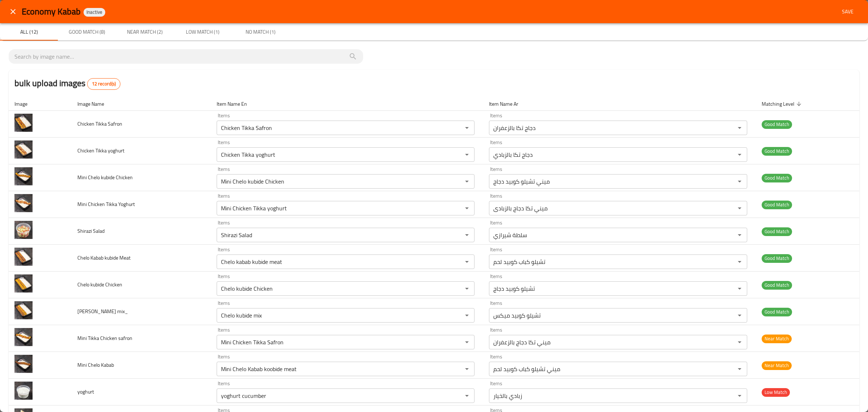
click at [839, 12] on span "Save" at bounding box center [847, 11] width 17 height 9
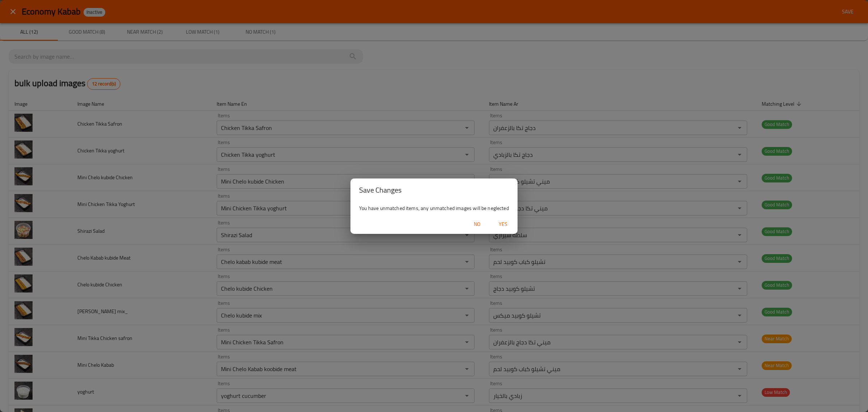
click at [504, 223] on span "Yes" at bounding box center [502, 224] width 17 height 9
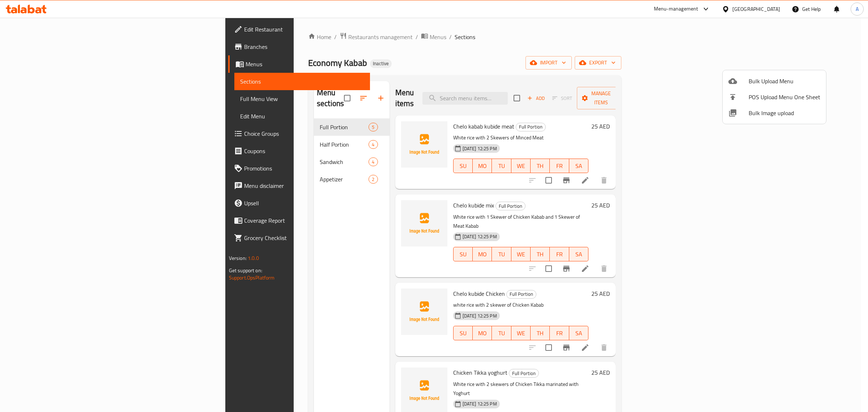
click at [221, 140] on div at bounding box center [434, 206] width 868 height 412
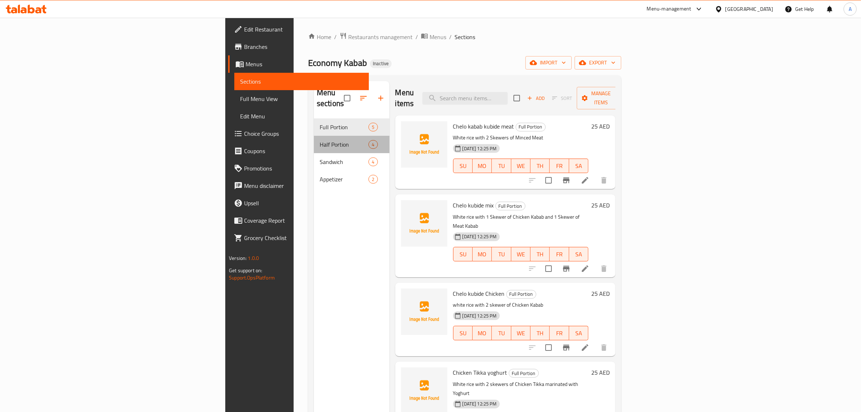
click at [314, 140] on div "Half Portion 4" at bounding box center [352, 144] width 76 height 17
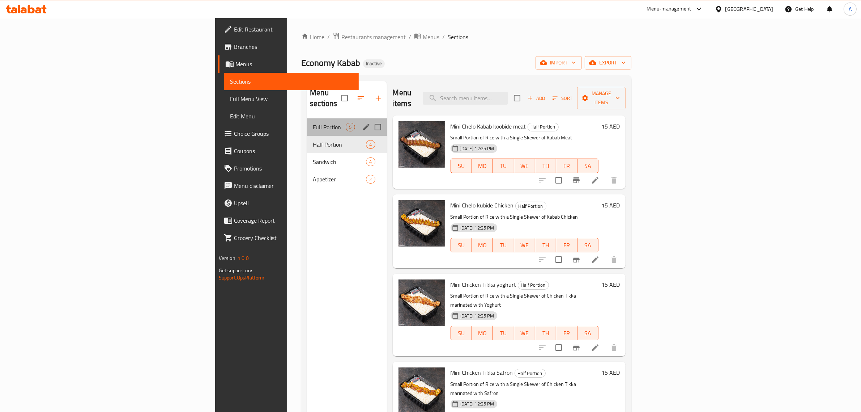
click at [307, 118] on div "Full Portion 5" at bounding box center [347, 126] width 80 height 17
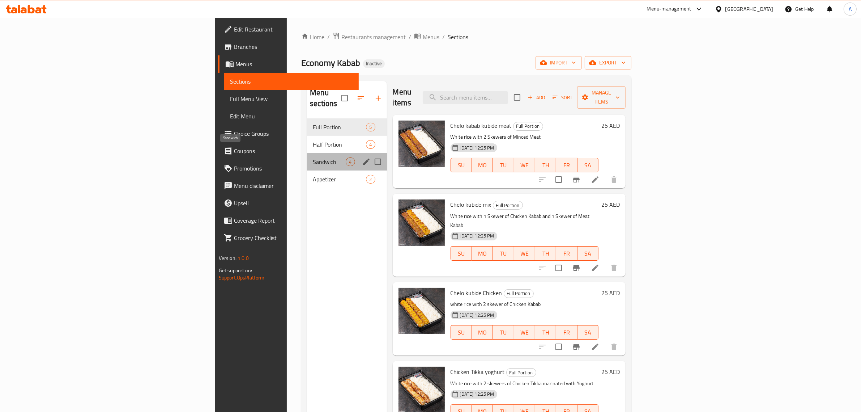
click at [313, 157] on span "Sandwich" at bounding box center [329, 161] width 33 height 9
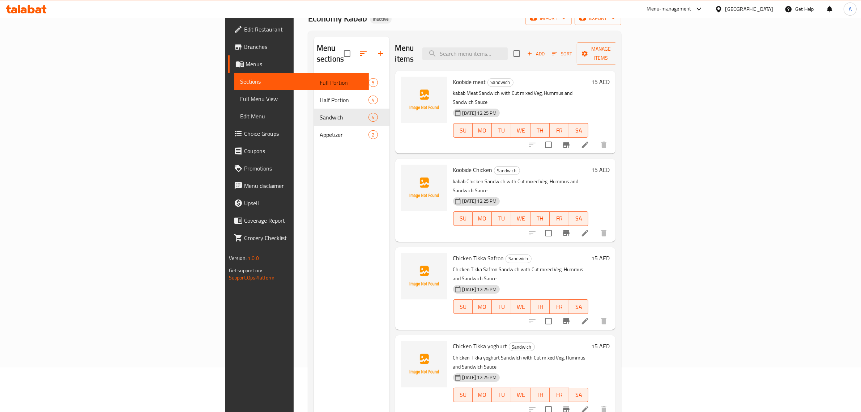
scroll to position [45, 0]
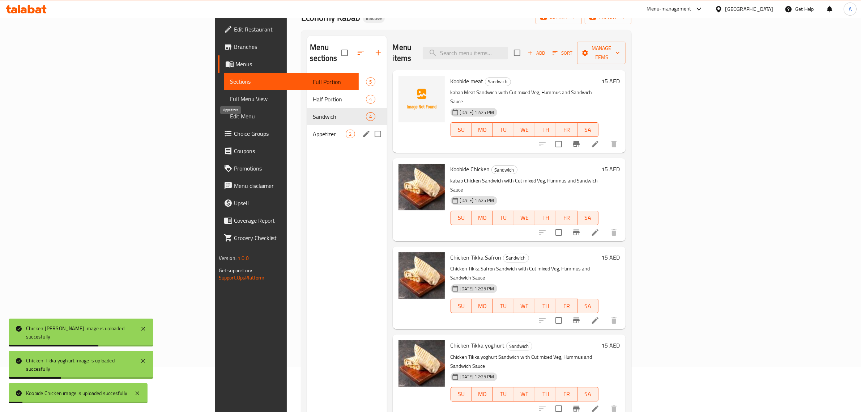
click at [313, 129] on span "Appetizer" at bounding box center [329, 133] width 33 height 9
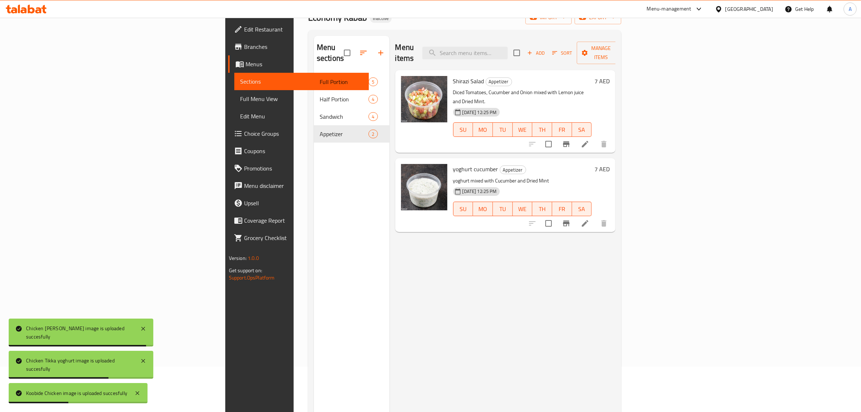
click at [240, 97] on span "Full Menu View" at bounding box center [301, 98] width 123 height 9
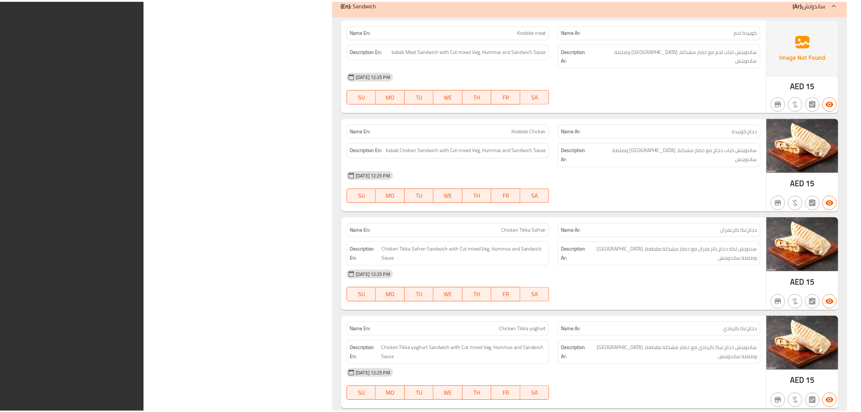
scroll to position [1259, 0]
